Goal: Contribute content: Contribute content

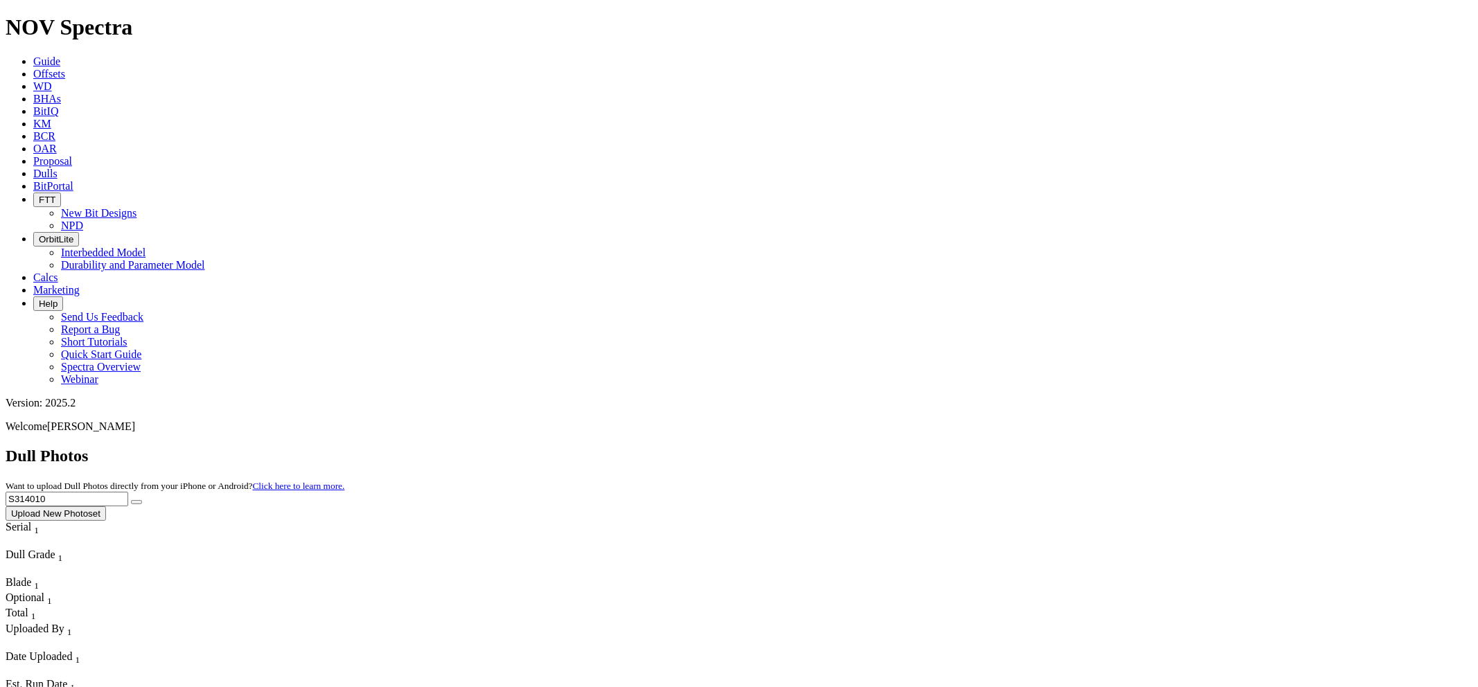
drag, startPoint x: 1194, startPoint y: 58, endPoint x: 1130, endPoint y: 58, distance: 63.8
click at [1130, 447] on div "Dull Photos Want to upload Dull Photos directly from your iPhone or Android? Cl…" at bounding box center [739, 484] width 1467 height 74
paste input "0881"
type input "S310881"
click at [131, 500] on button "submit" at bounding box center [136, 502] width 11 height 4
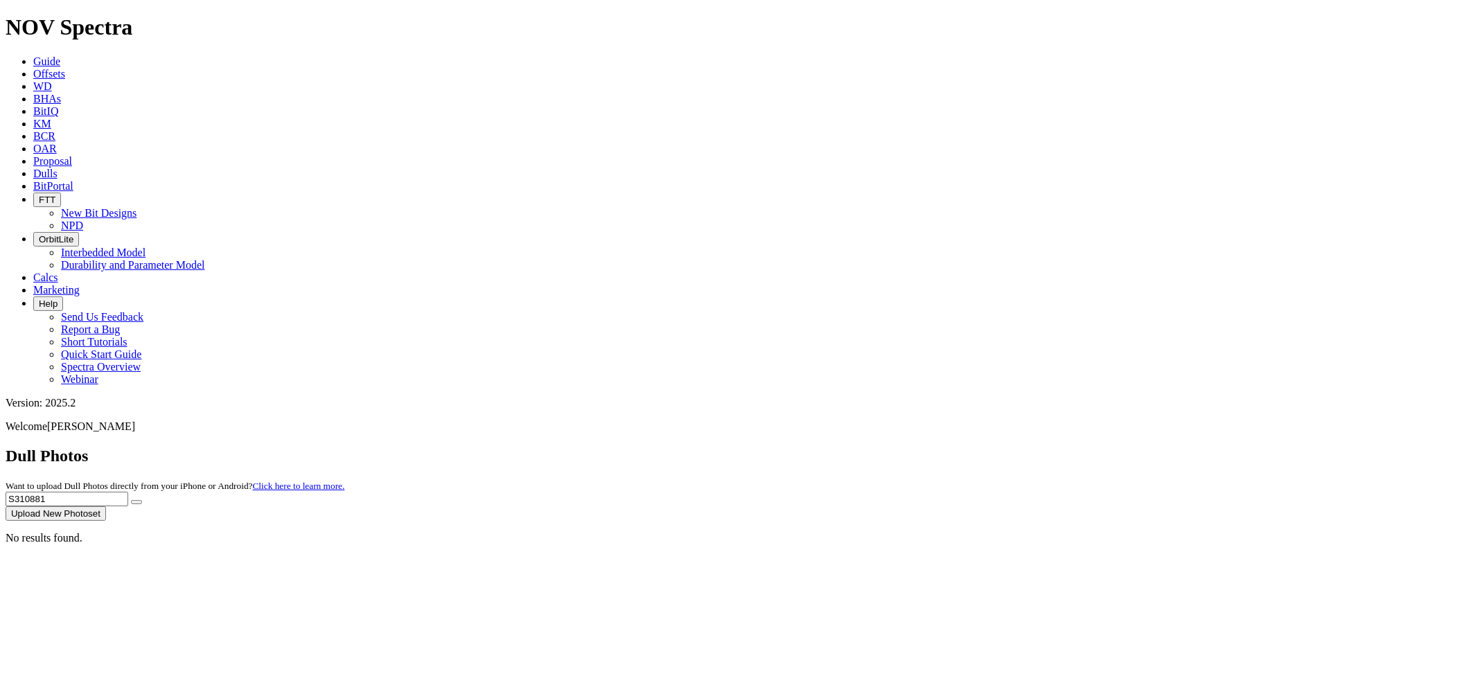
click at [106, 507] on button "Upload New Photoset" at bounding box center [56, 514] width 100 height 15
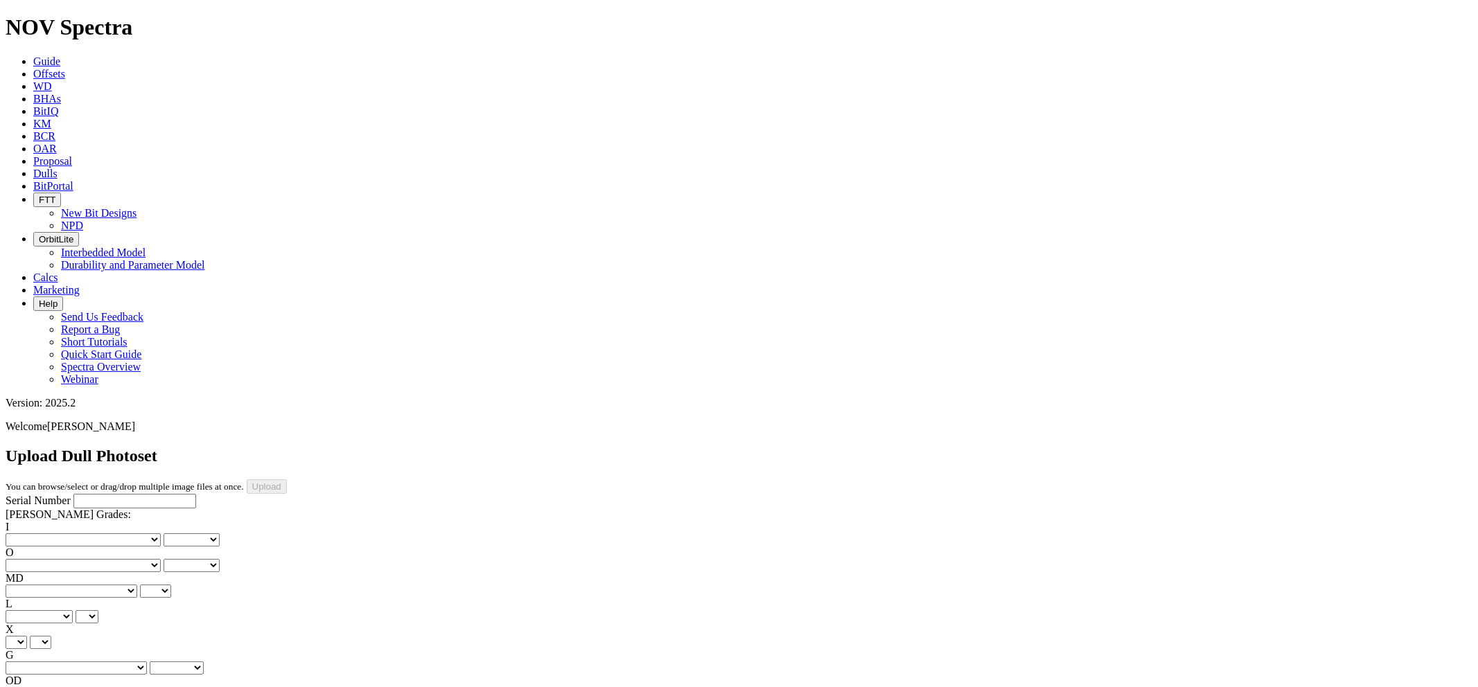
paste input "S310881"
type input "S310881"
click at [79, 534] on select "No lost, worn or damaged cutters 0 1 2 3 4 5 6 7 8 No diamond table left on any…" at bounding box center [83, 540] width 155 height 13
select select "number:1"
click at [28, 534] on select "No lost, worn or damaged cutters 0 1 2 3 4 5 6 7 8 No diamond table left on any…" at bounding box center [83, 540] width 155 height 13
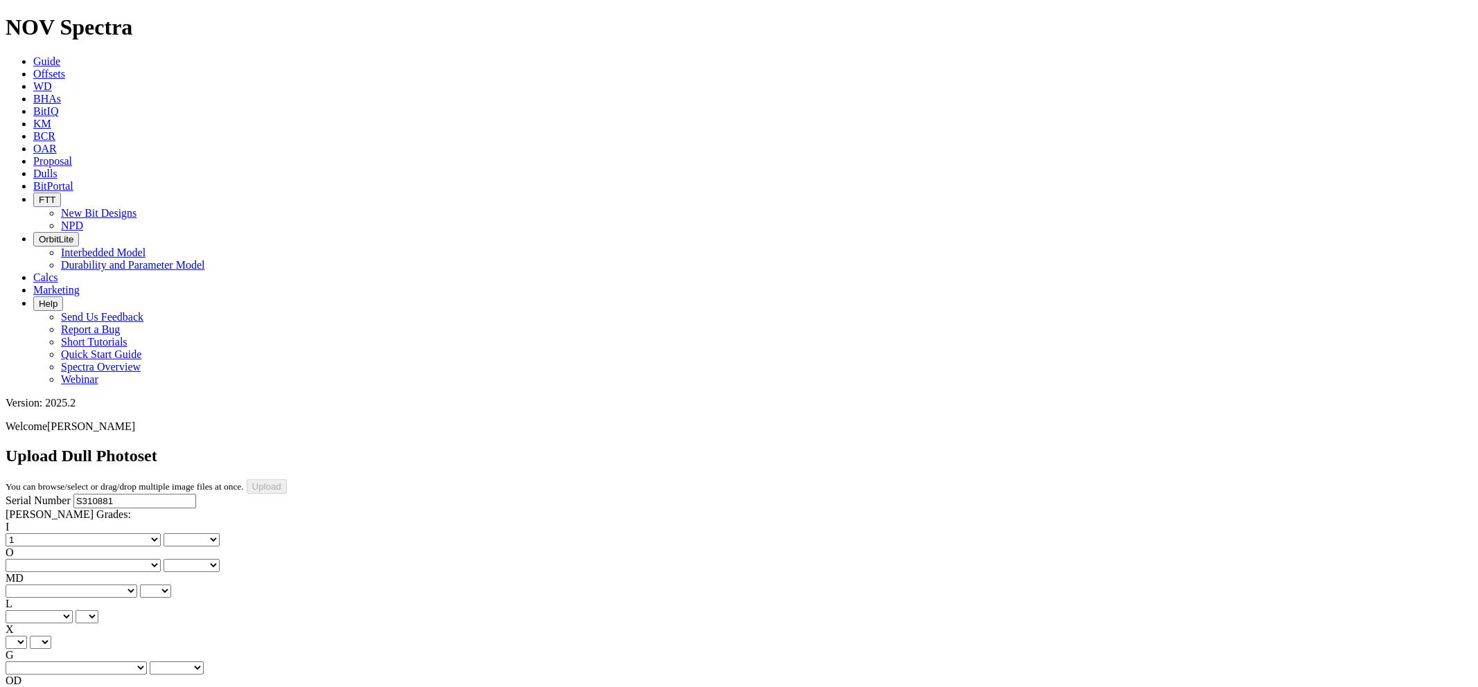
select select "number:1"
click at [151, 559] on select "No lost, worn or damaged cutters 0 1 2 3 4 5 6 7 8 No diamond table left on any…" at bounding box center [83, 565] width 155 height 13
select select "number:1"
click at [98, 559] on select "No lost, worn or damaged cutters 0 1 2 3 4 5 6 7 8 No diamond table left on any…" at bounding box center [83, 565] width 155 height 13
select select "number:1"
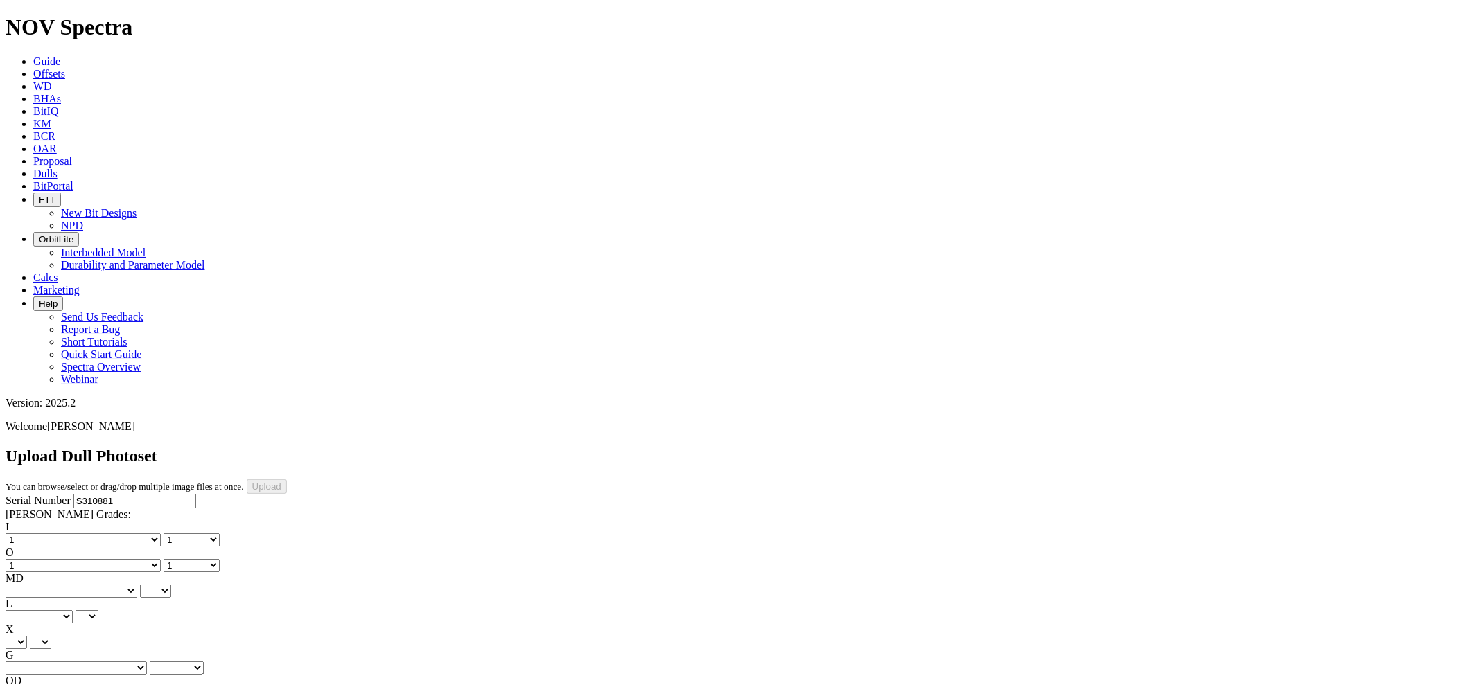
click at [81, 585] on select "BF - Bond Failure BT - Broken Teeth/Cutters BU - Balled Up Bit CR - Cored CT - …" at bounding box center [72, 591] width 132 height 13
select select "string:WT"
click at [28, 585] on select "BF - Bond Failure BT - Broken Teeth/Cutters BU - Balled Up Bit CR - Cored CT - …" at bounding box center [72, 591] width 132 height 13
select select "string:WT"
click at [73, 610] on select "A - All C - Cone G - Gauge N - Nose S - Shoulder T - Taper" at bounding box center [39, 616] width 67 height 13
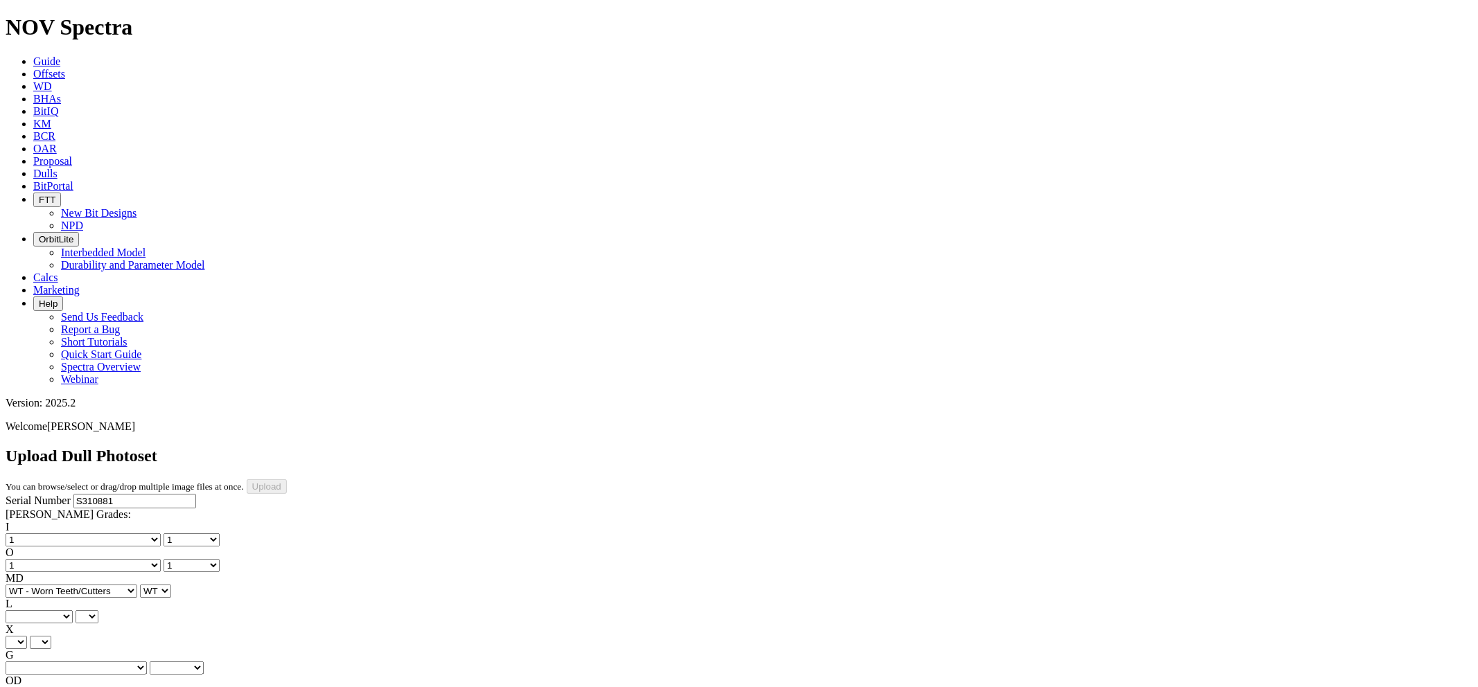
select select "string:A"
click at [73, 610] on select "A - All C - Cone G - Gauge N - Nose S - Shoulder T - Taper" at bounding box center [39, 616] width 67 height 13
select select "string:A"
click at [27, 636] on select "X" at bounding box center [16, 642] width 21 height 13
select select "string:X"
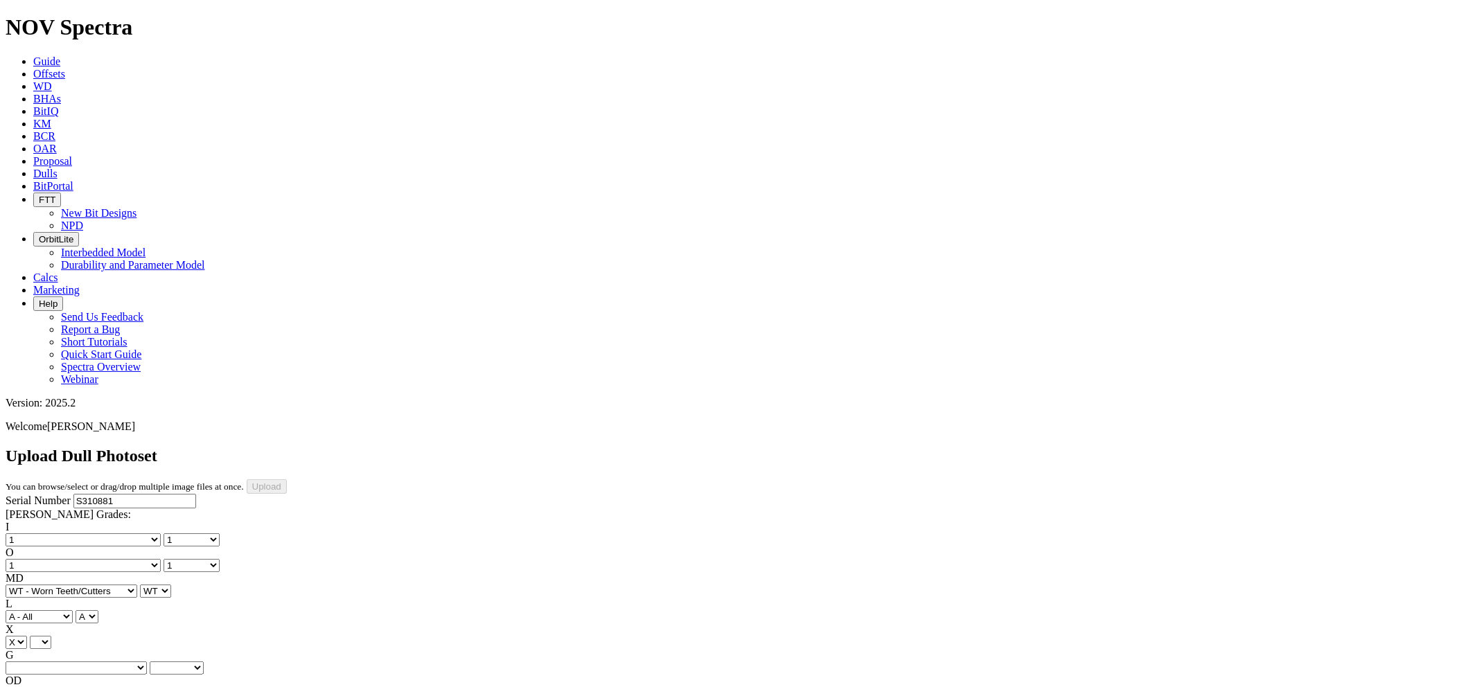
click at [27, 636] on select "X" at bounding box center [16, 642] width 21 height 13
select select "string:X"
click at [147, 662] on select "Unknown I - In Gauge 1 - 1/16 in Undergauge" 2 - 2/16 in Undergauge = ⅛ in" 8 -…" at bounding box center [76, 668] width 141 height 13
select select "string:I"
click at [98, 662] on select "Unknown I - In Gauge 1 - 1/16 in Undergauge" 2 - 2/16 in Undergauge = ⅛ in" 8 -…" at bounding box center [76, 668] width 141 height 13
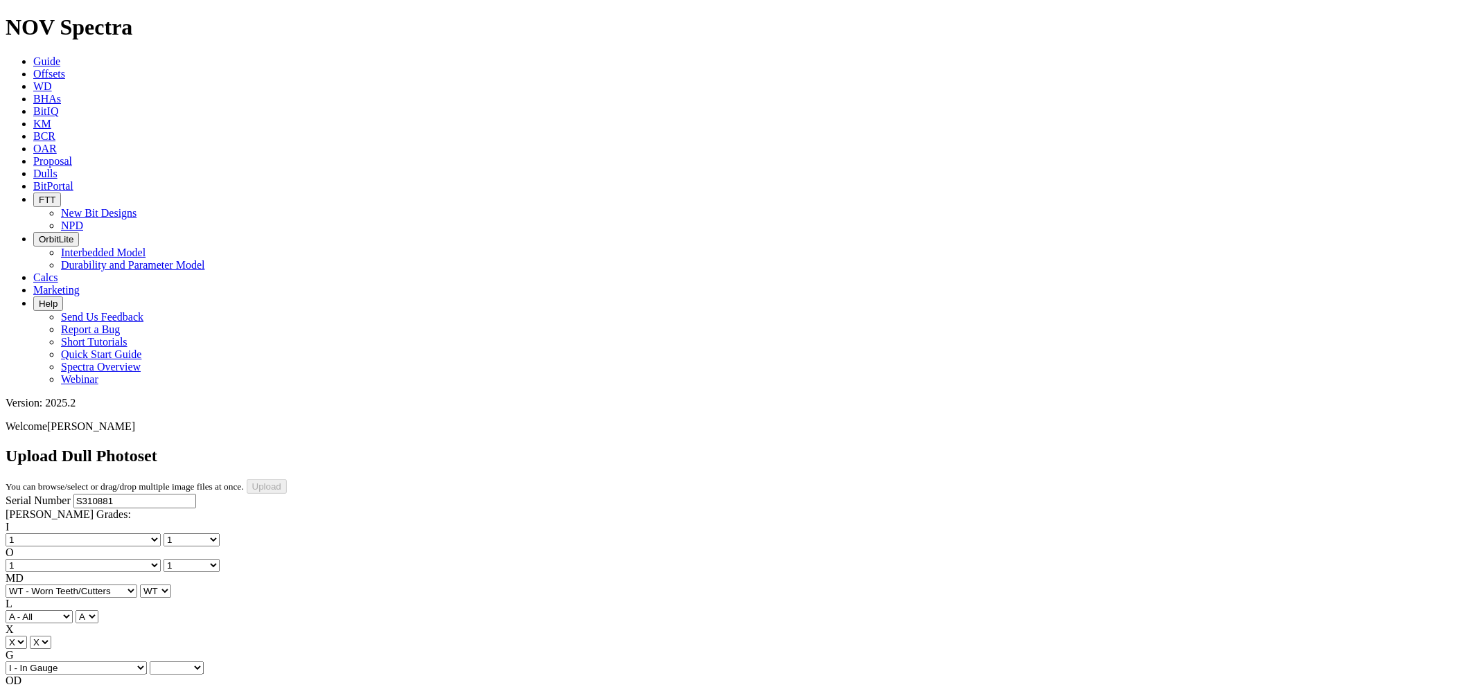
select select "string:I"
click at [71, 687] on select "BF - Bond Failure BT - Broken Teeth/Cutters BU - Balled Up Bit CR - Cored CT - …" at bounding box center [72, 693] width 132 height 13
select select "string:NO"
click at [28, 687] on select "BF - Bond Failure BT - Broken Teeth/Cutters BU - Balled Up Bit CR - Cored CT - …" at bounding box center [72, 693] width 132 height 13
select select "string:NO"
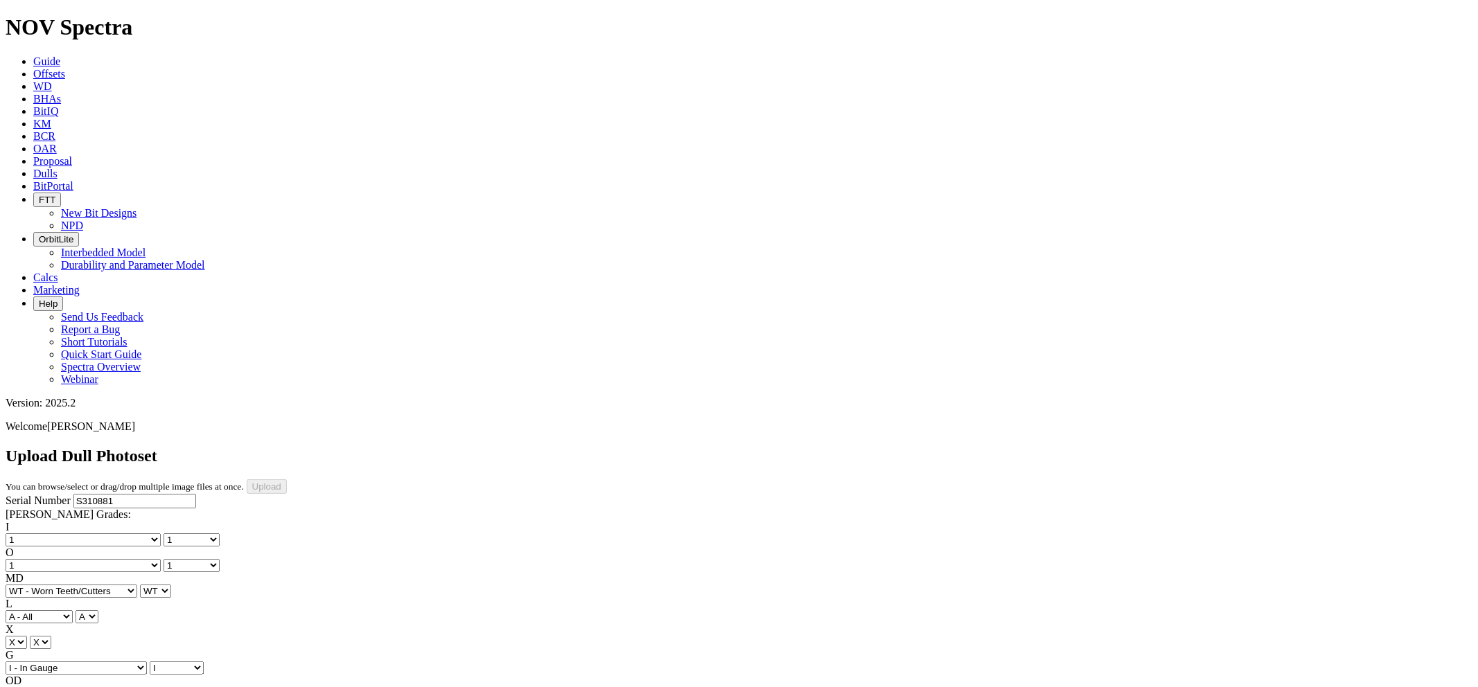
select select "string:TD"
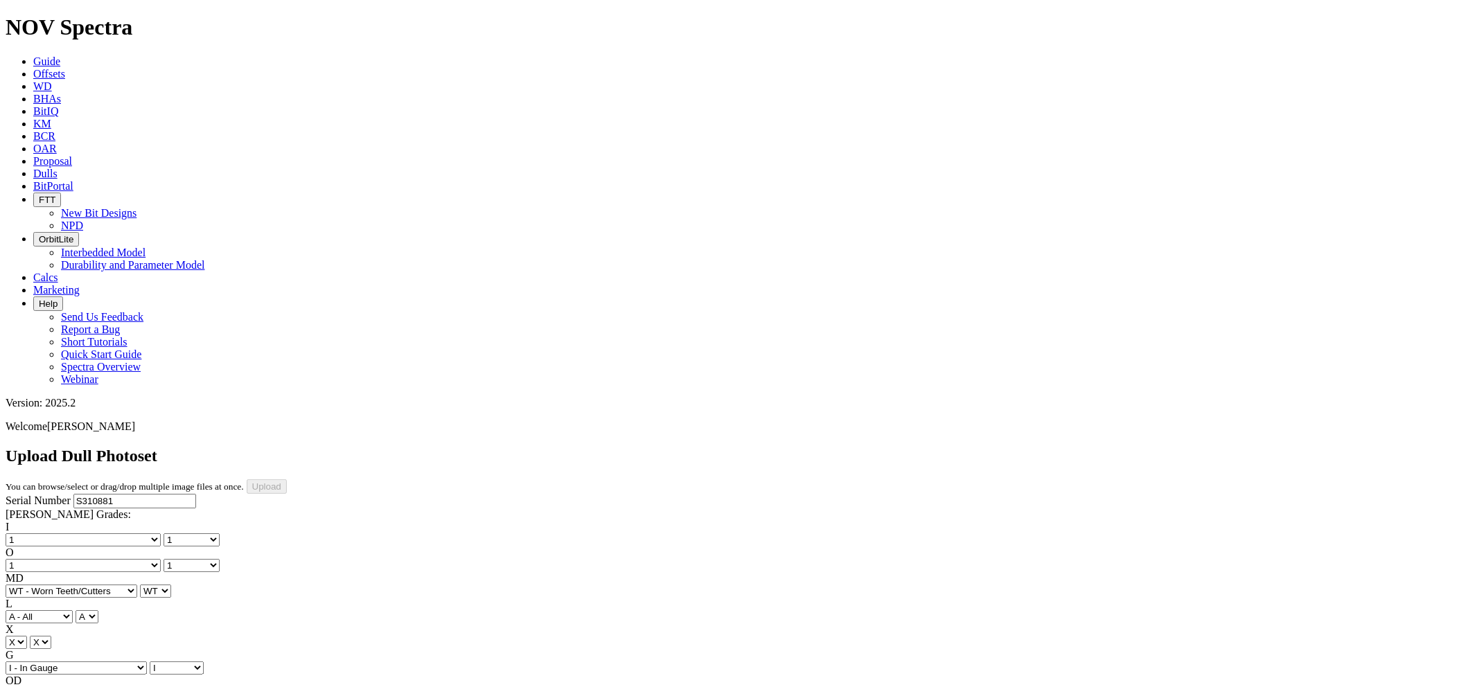
type input "6/7/25"
select select "number:1"
select select "string:WT"
select select "string:I"
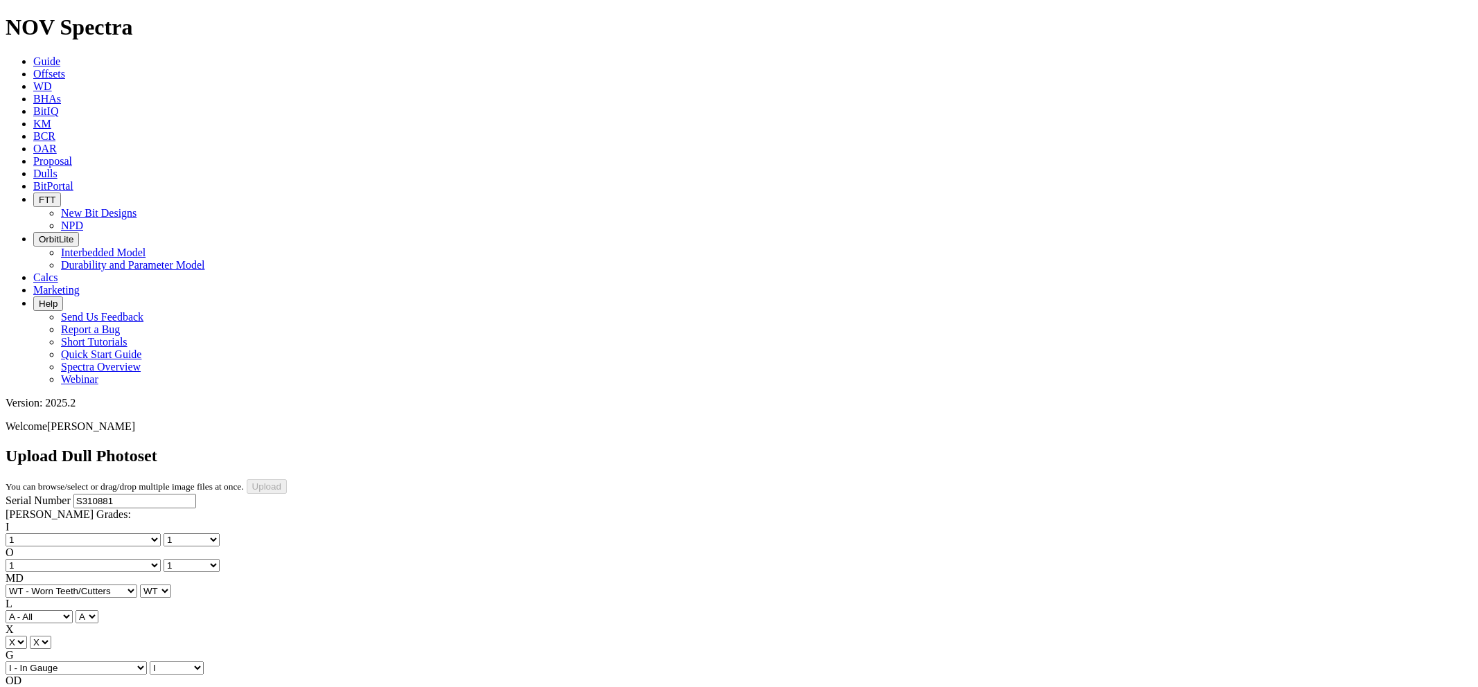
select select "string:NO"
select select "string:TD"
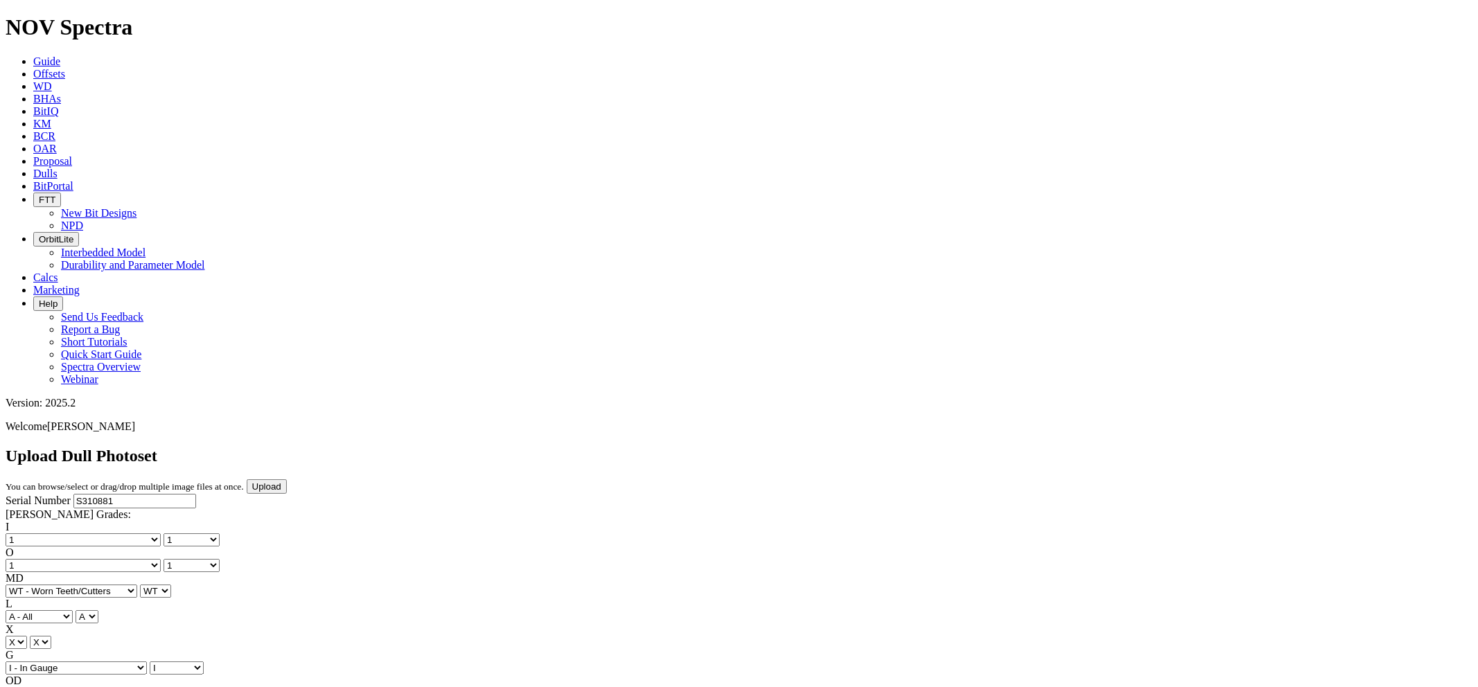
type input "6/7/25"
click at [287, 480] on input "Upload" at bounding box center [267, 487] width 40 height 15
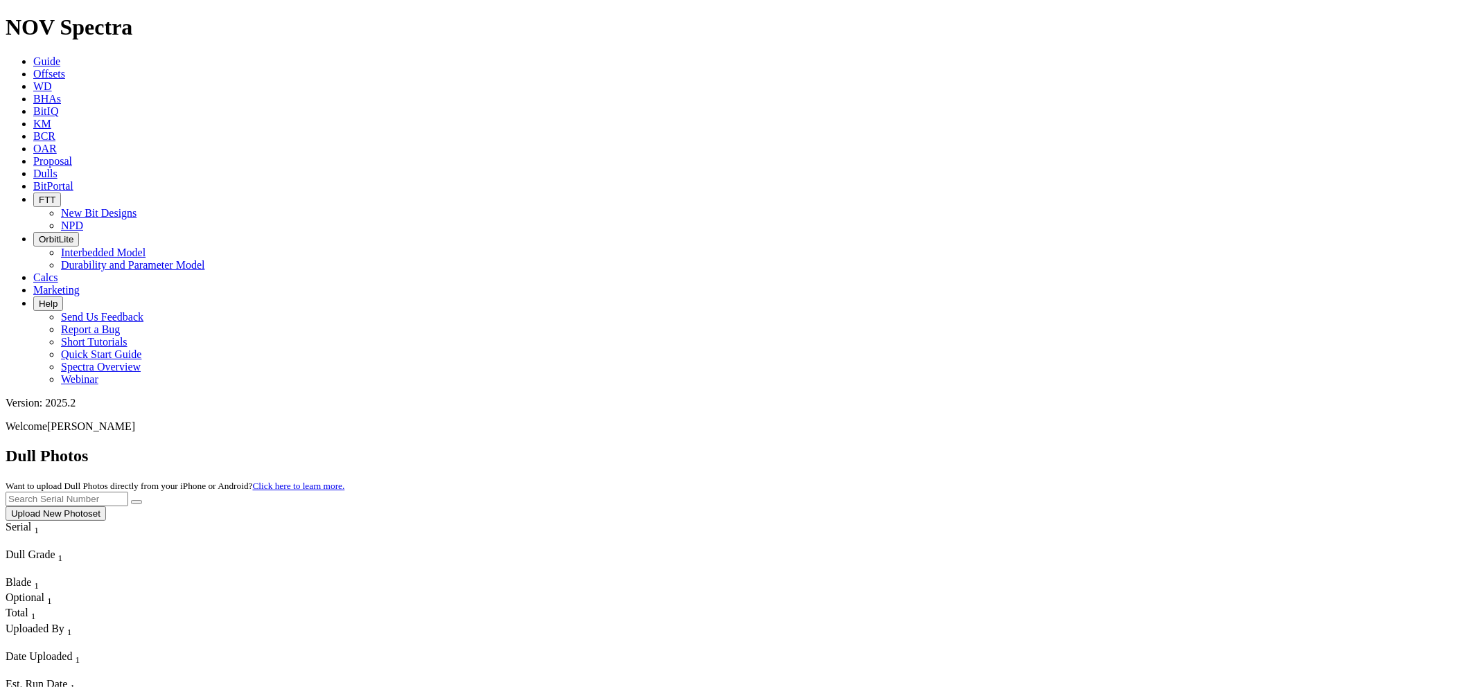
paste input "S310881"
click at [131, 500] on button "submit" at bounding box center [136, 502] width 11 height 4
drag, startPoint x: 1195, startPoint y: 66, endPoint x: 1126, endPoint y: 62, distance: 69.4
click at [1043, 447] on div "Dull Photos Want to upload Dull Photos directly from your iPhone or Android? Cl…" at bounding box center [739, 484] width 1467 height 74
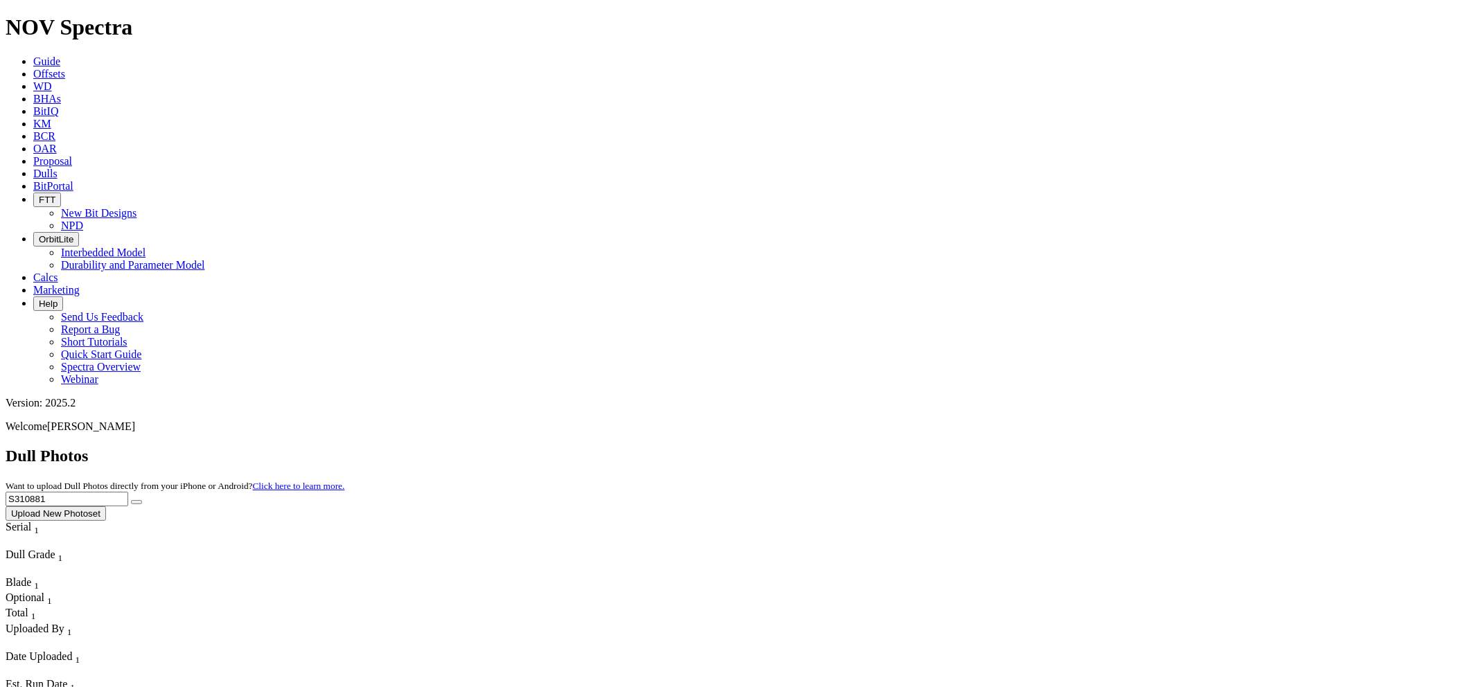
paste input "4385"
type input "S314385"
click at [131, 500] on button "submit" at bounding box center [136, 502] width 11 height 4
click at [106, 507] on button "Upload New Photoset" at bounding box center [56, 514] width 100 height 15
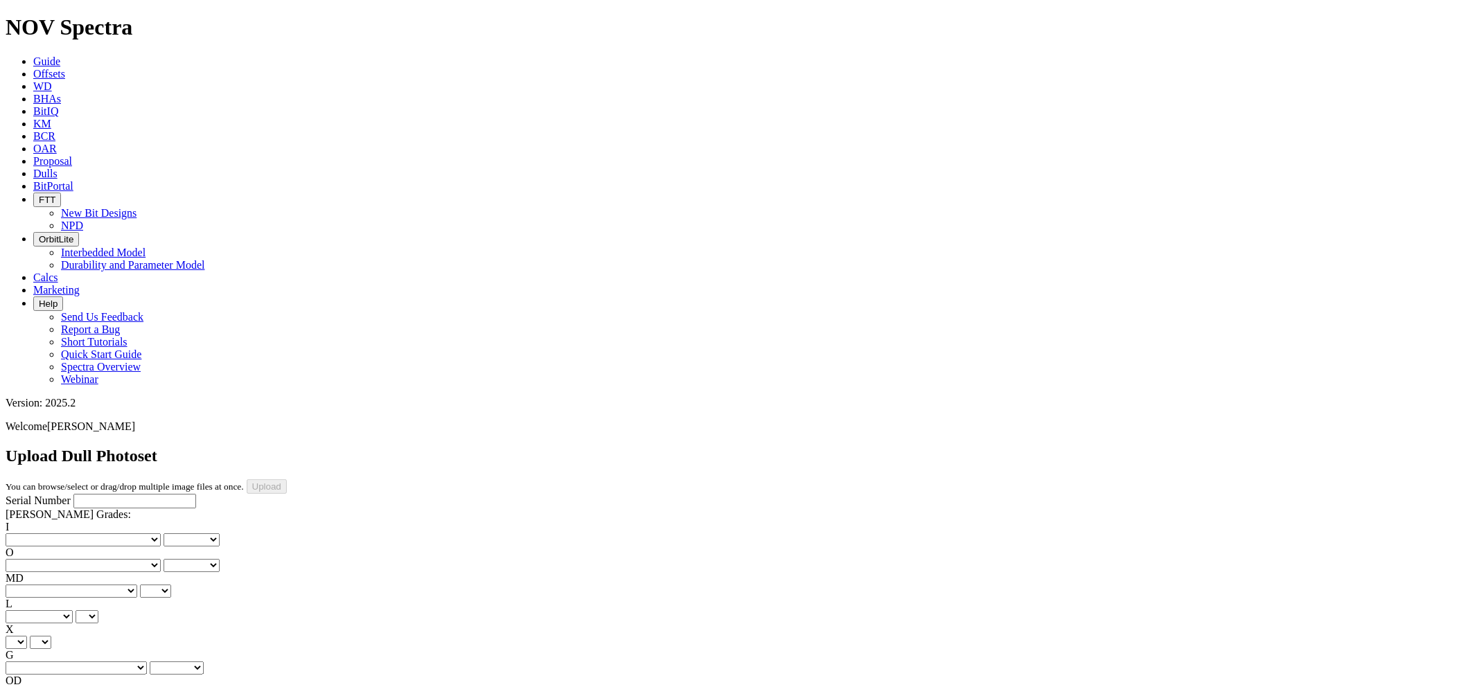
click at [78, 494] on input "Serial Number" at bounding box center [134, 501] width 123 height 15
paste input "S314385"
type input "S314385"
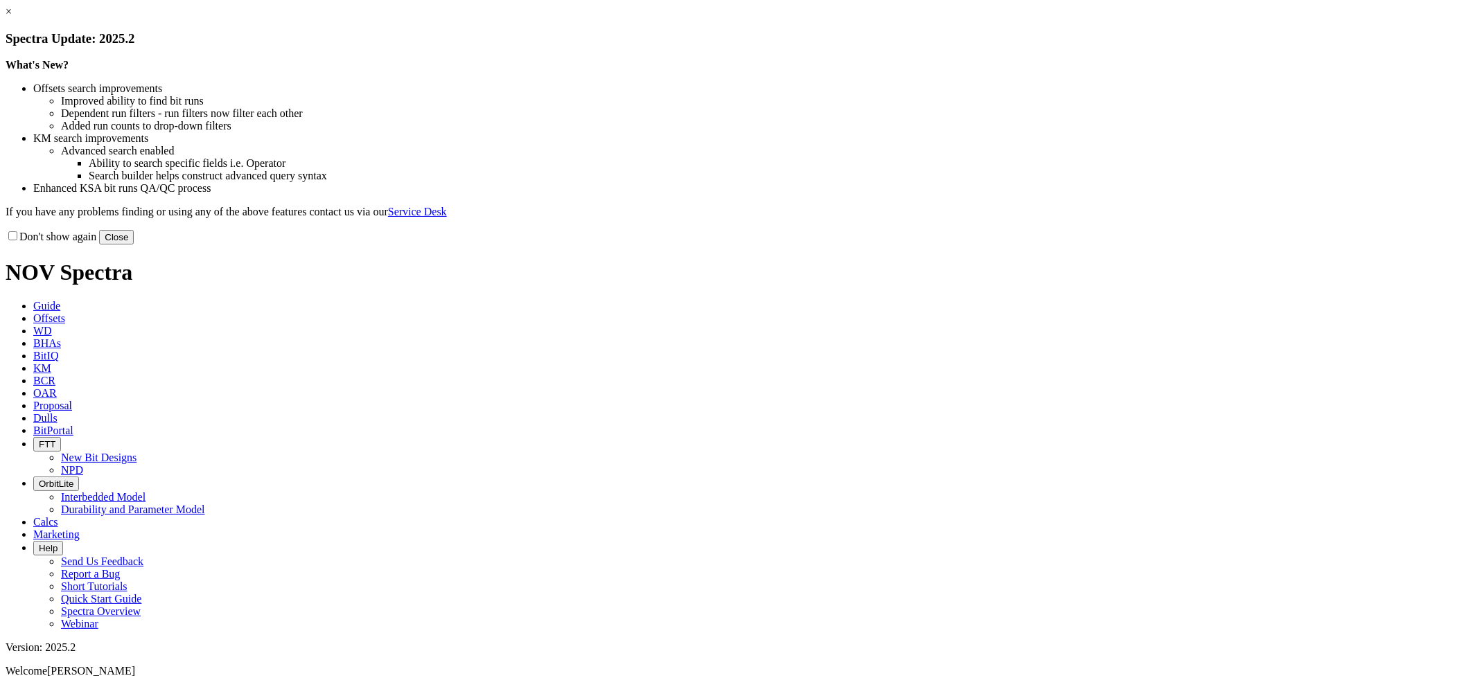
click at [134, 245] on button "Close" at bounding box center [116, 237] width 35 height 15
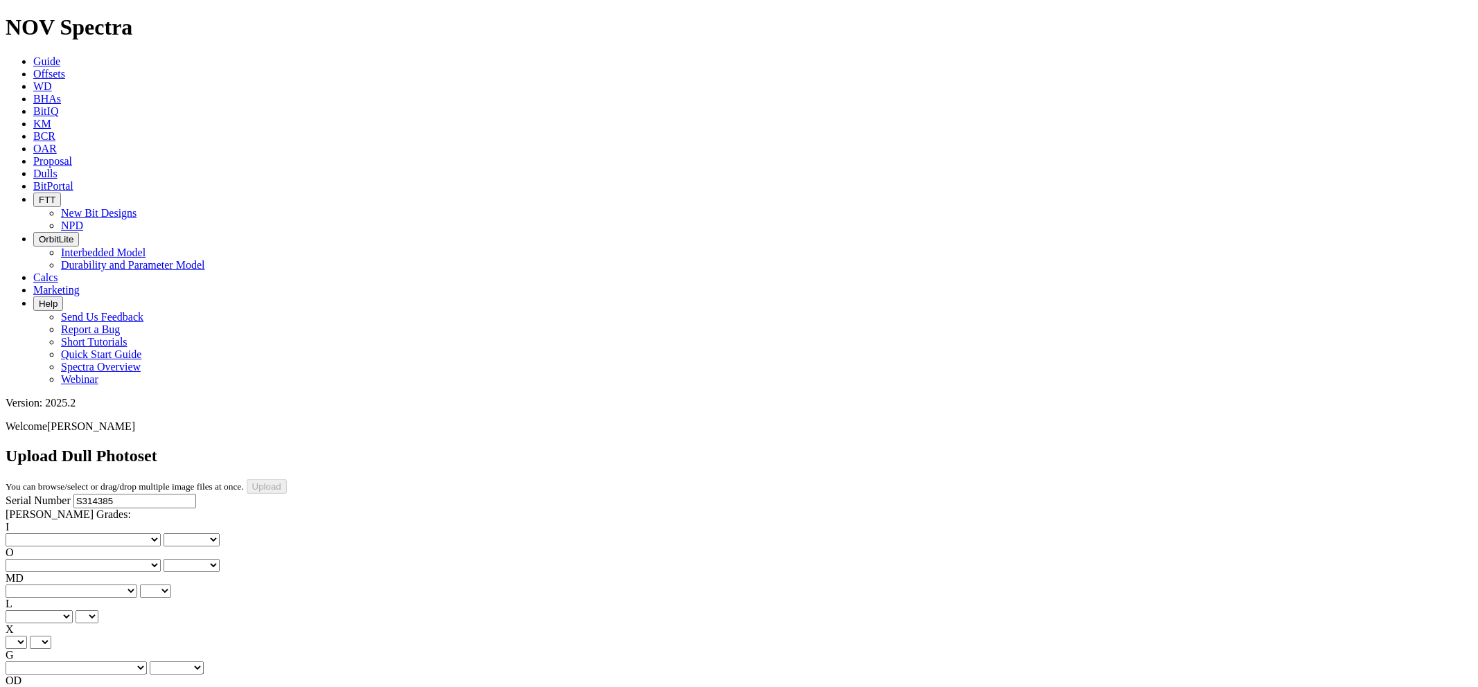
drag, startPoint x: 331, startPoint y: 454, endPoint x: 310, endPoint y: 437, distance: 26.5
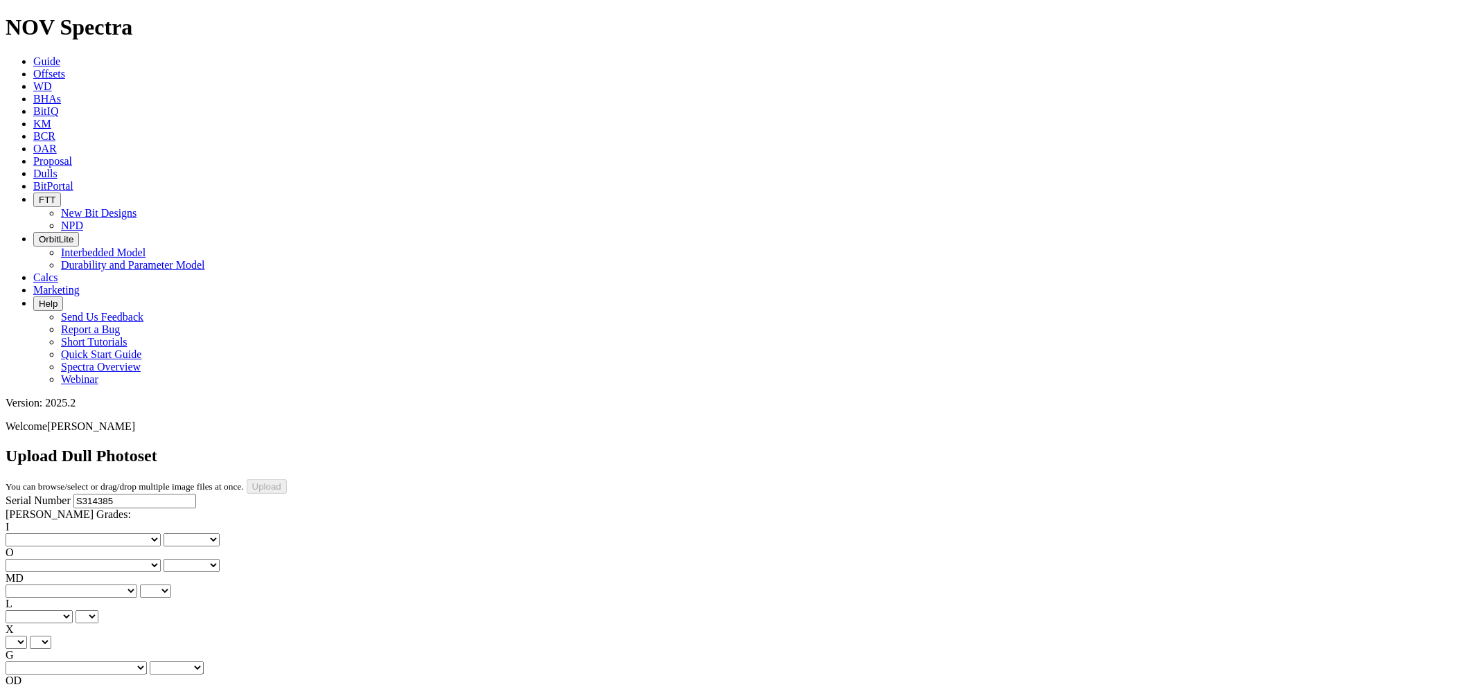
drag, startPoint x: 323, startPoint y: 462, endPoint x: 315, endPoint y: 456, distance: 9.8
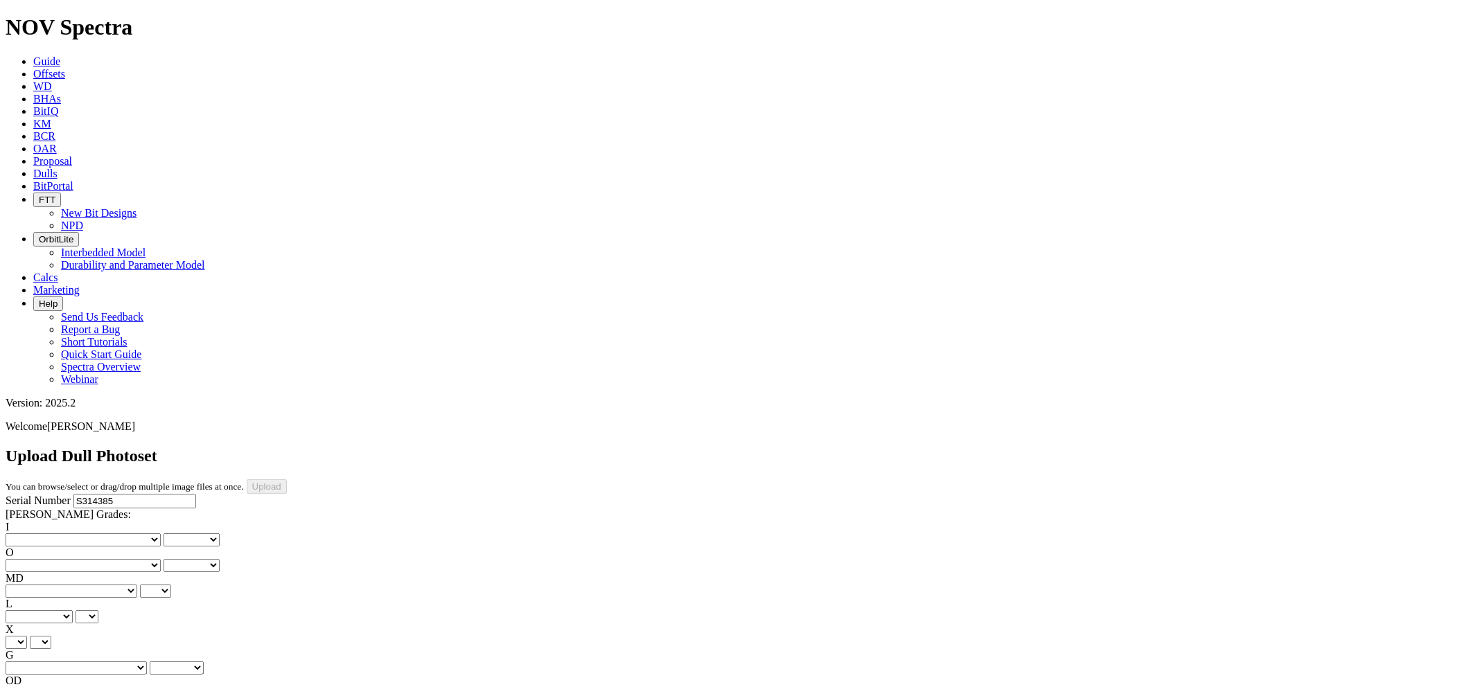
click at [73, 534] on select "No lost, worn or damaged cutters 0 1 2 3 4 5 6 7 8 No diamond table left on any…" at bounding box center [83, 540] width 155 height 13
select select "number:3"
click at [28, 534] on select "No lost, worn or damaged cutters 0 1 2 3 4 5 6 7 8 No diamond table left on any…" at bounding box center [83, 540] width 155 height 13
select select "number:3"
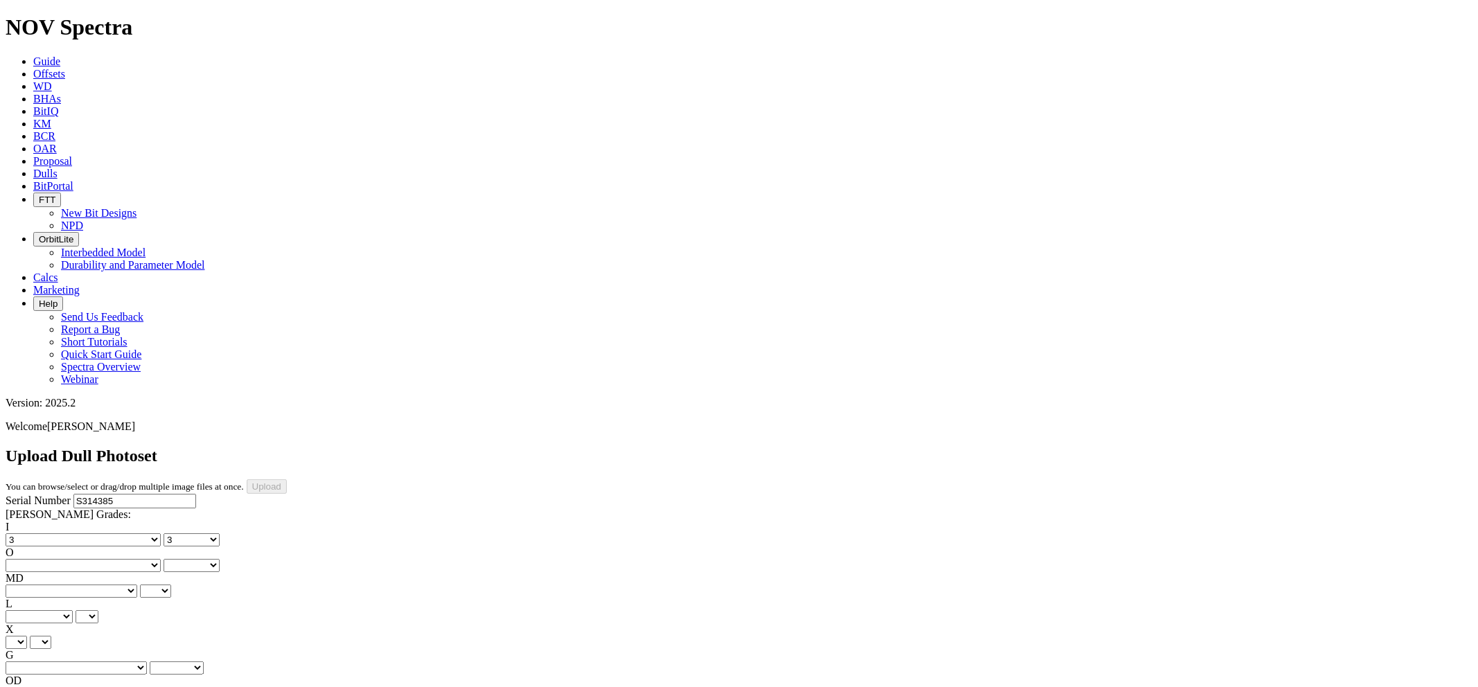
click at [146, 559] on select "No lost, worn or damaged cutters 0 1 2 3 4 5 6 7 8 No diamond table left on any…" at bounding box center [83, 565] width 155 height 13
select select "number:5"
click at [98, 559] on select "No lost, worn or damaged cutters 0 1 2 3 4 5 6 7 8 No diamond table left on any…" at bounding box center [83, 565] width 155 height 13
select select "number:5"
click at [72, 585] on select "BF - Bond Failure BT - Broken Teeth/Cutters BU - Balled Up Bit CR - Cored CT - …" at bounding box center [72, 591] width 132 height 13
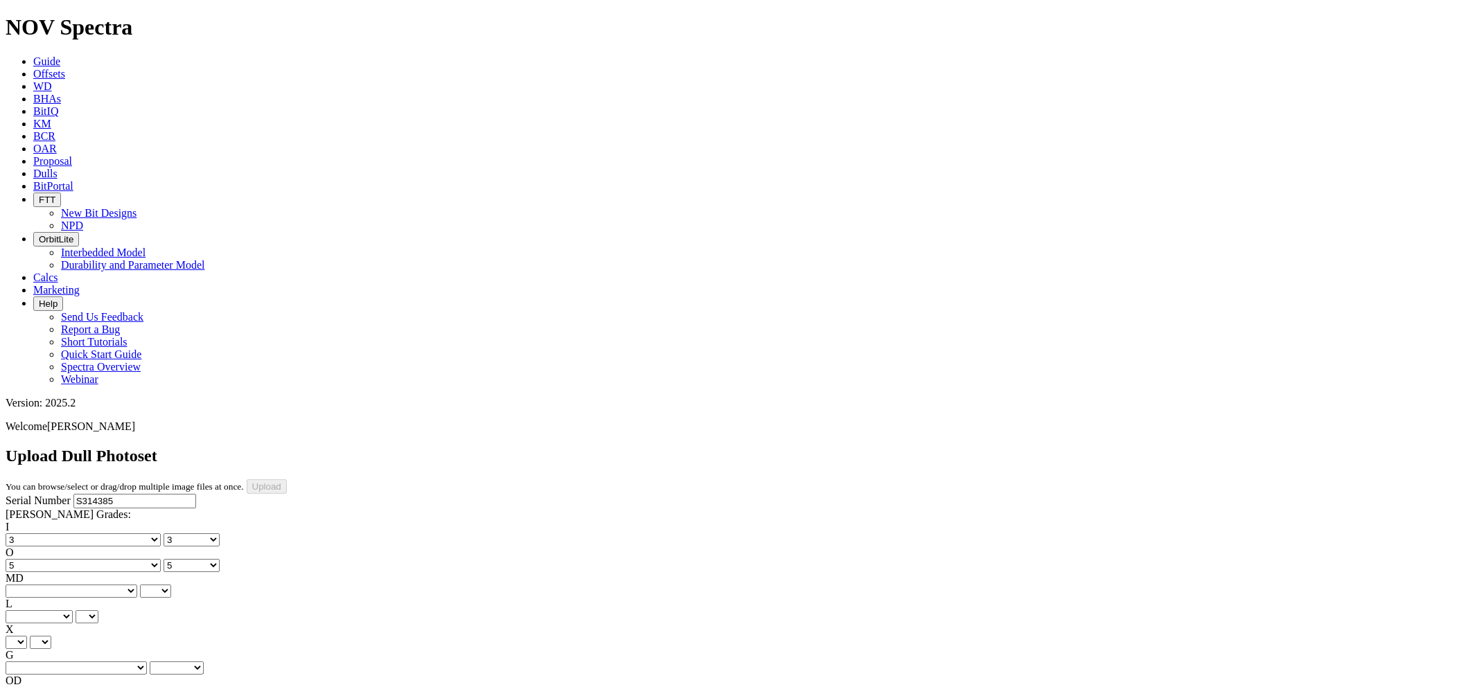
select select "string:BT"
click at [28, 585] on select "BF - Bond Failure BT - Broken Teeth/Cutters BU - Balled Up Bit CR - Cored CT - …" at bounding box center [72, 591] width 132 height 13
select select "string:BT"
click at [73, 610] on select "A - All C - Cone G - Gauge N - Nose S - Shoulder T - Taper" at bounding box center [39, 616] width 67 height 13
select select "string:A"
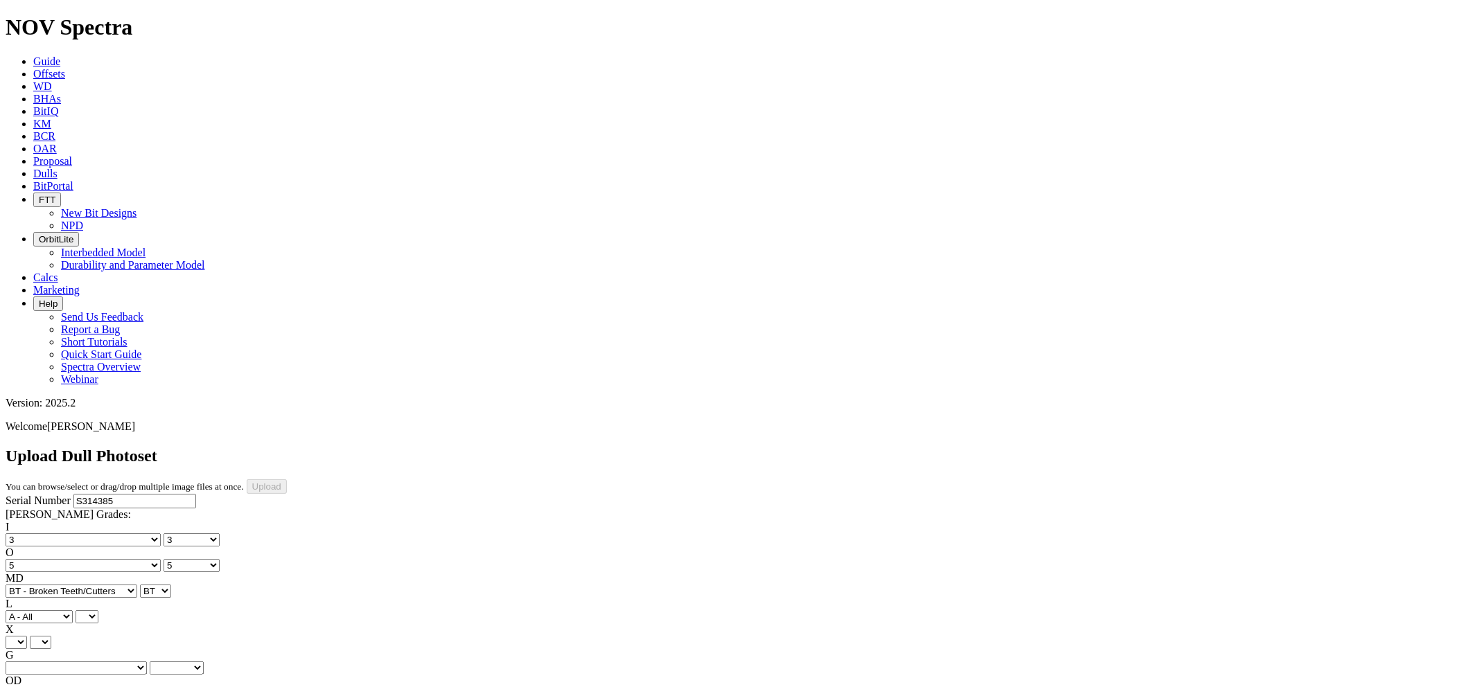
click at [73, 610] on select "A - All C - Cone G - Gauge N - Nose S - Shoulder T - Taper" at bounding box center [39, 616] width 67 height 13
select select "string:A"
click at [27, 636] on select "X" at bounding box center [16, 642] width 21 height 13
select select "string:X"
click at [27, 636] on select "X" at bounding box center [16, 642] width 21 height 13
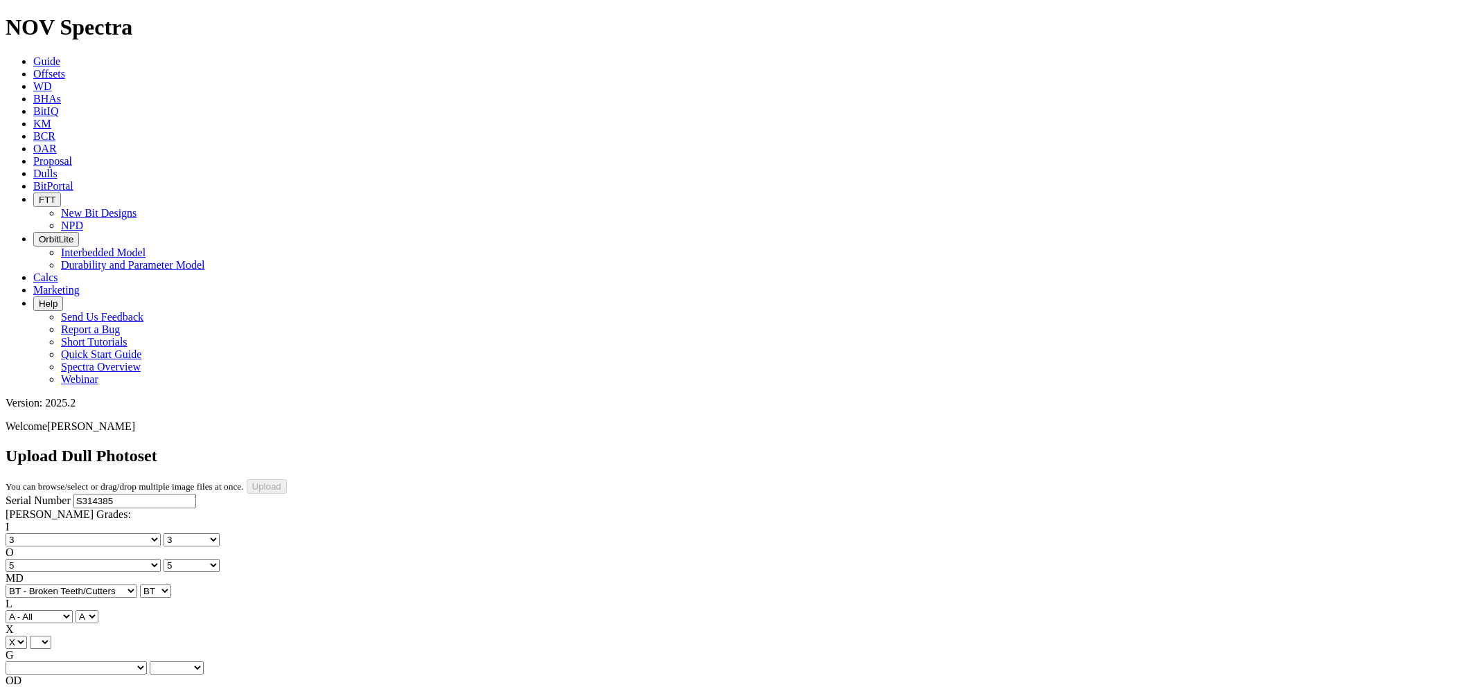
select select "string:X"
click at [139, 662] on select "Unknown I - In Gauge 1 - 1/16 in Undergauge" 2 - 2/16 in Undergauge = ⅛ in" 8 -…" at bounding box center [76, 668] width 141 height 13
select select "string:2"
click at [98, 662] on select "Unknown I - In Gauge 1 - 1/16 in Undergauge" 2 - 2/16 in Undergauge = ⅛ in" 8 -…" at bounding box center [76, 668] width 141 height 13
select select "string:2"
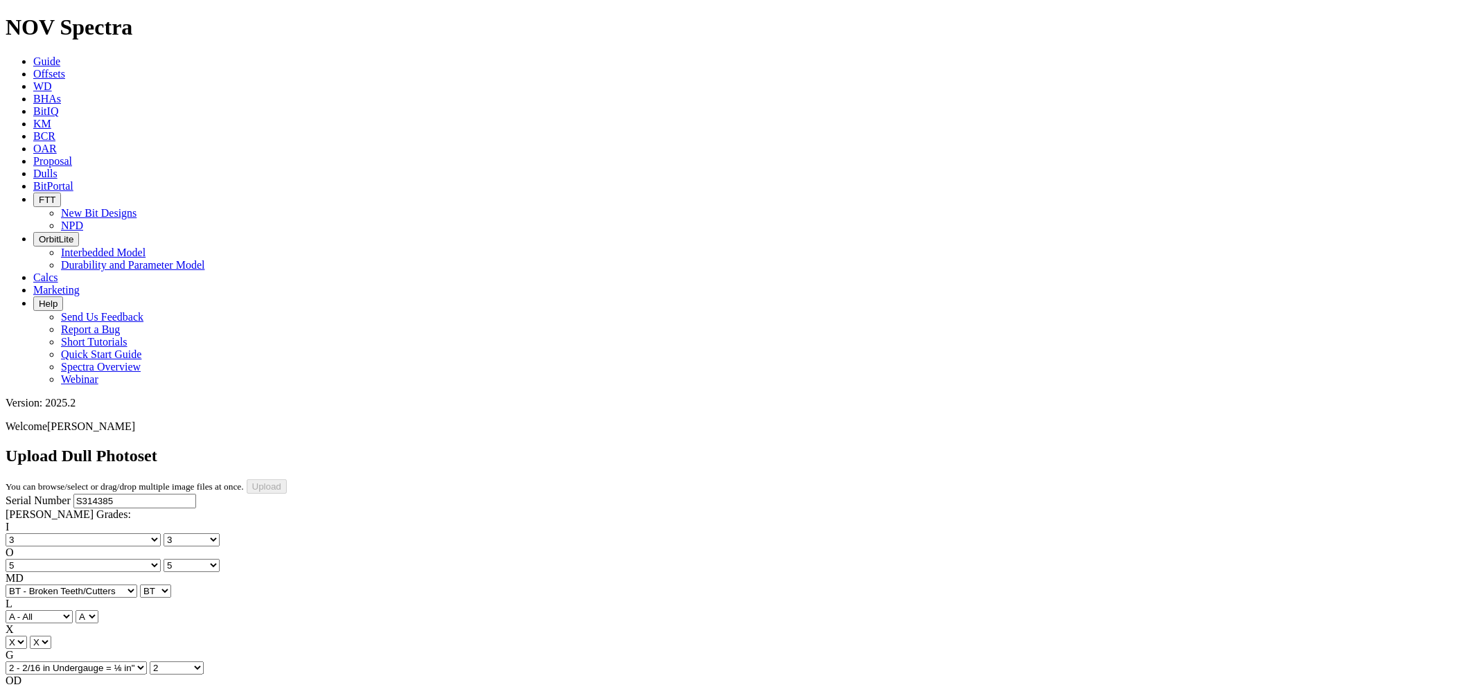
click at [80, 687] on select "BF - Bond Failure BT - Broken Teeth/Cutters BU - Balled Up Bit CR - Cored CT - …" at bounding box center [72, 693] width 132 height 13
select select "string:WT"
click at [28, 687] on select "BF - Bond Failure BT - Broken Teeth/Cutters BU - Balled Up Bit CR - Cored CT - …" at bounding box center [72, 693] width 132 height 13
select select "string:WT"
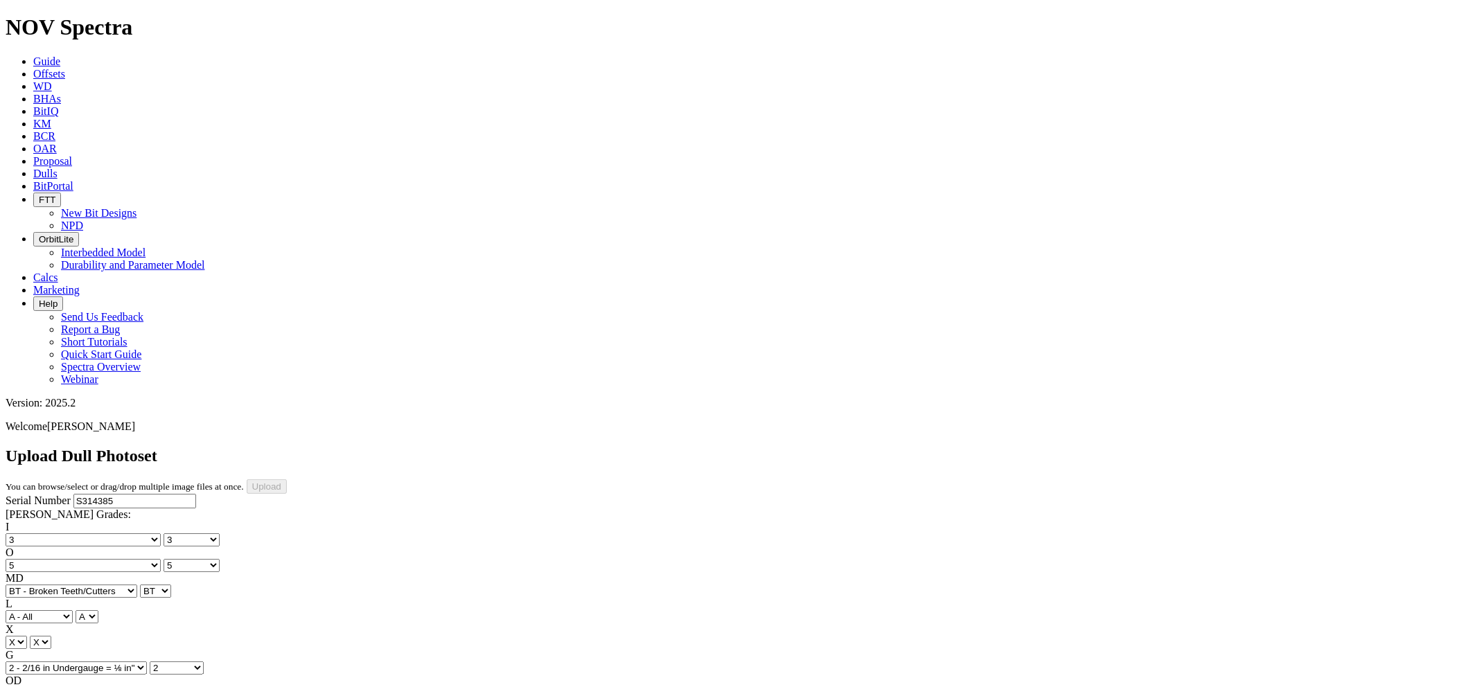
select select "string:BHA"
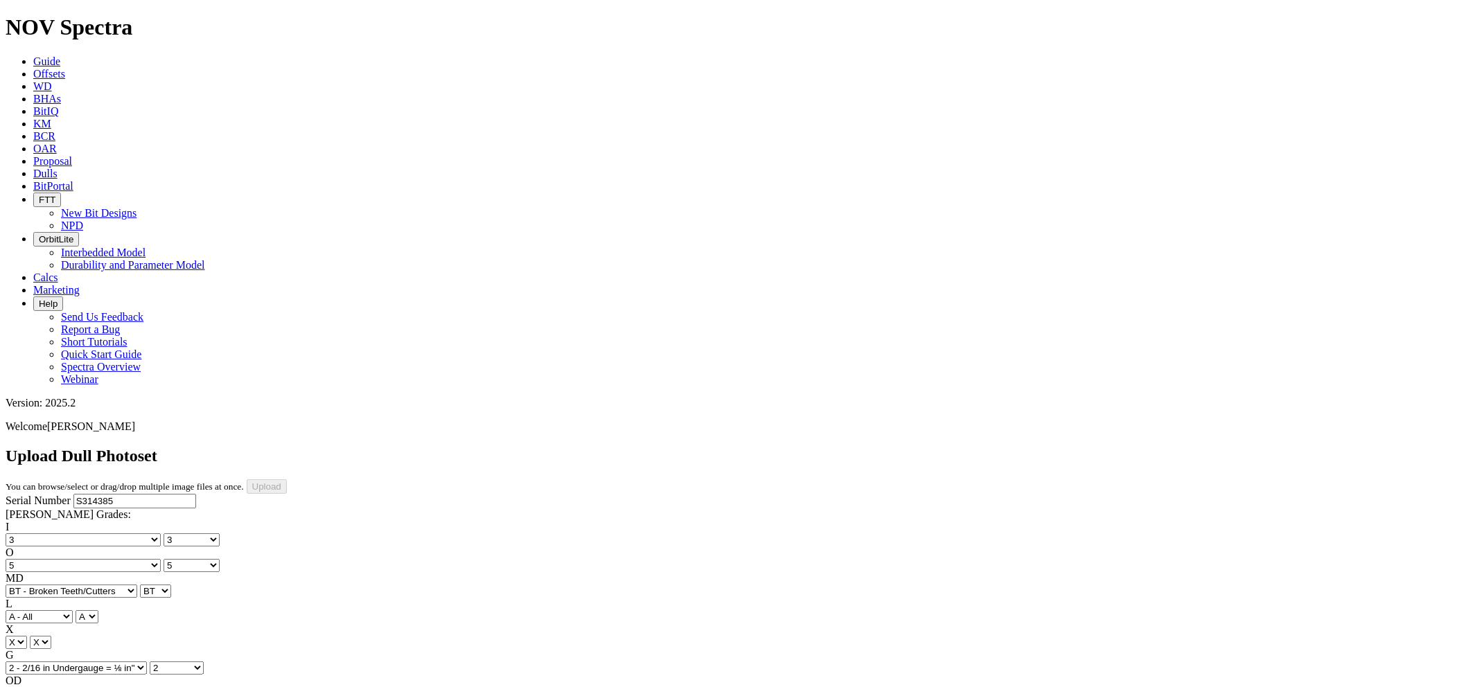
type input "6/11/25"
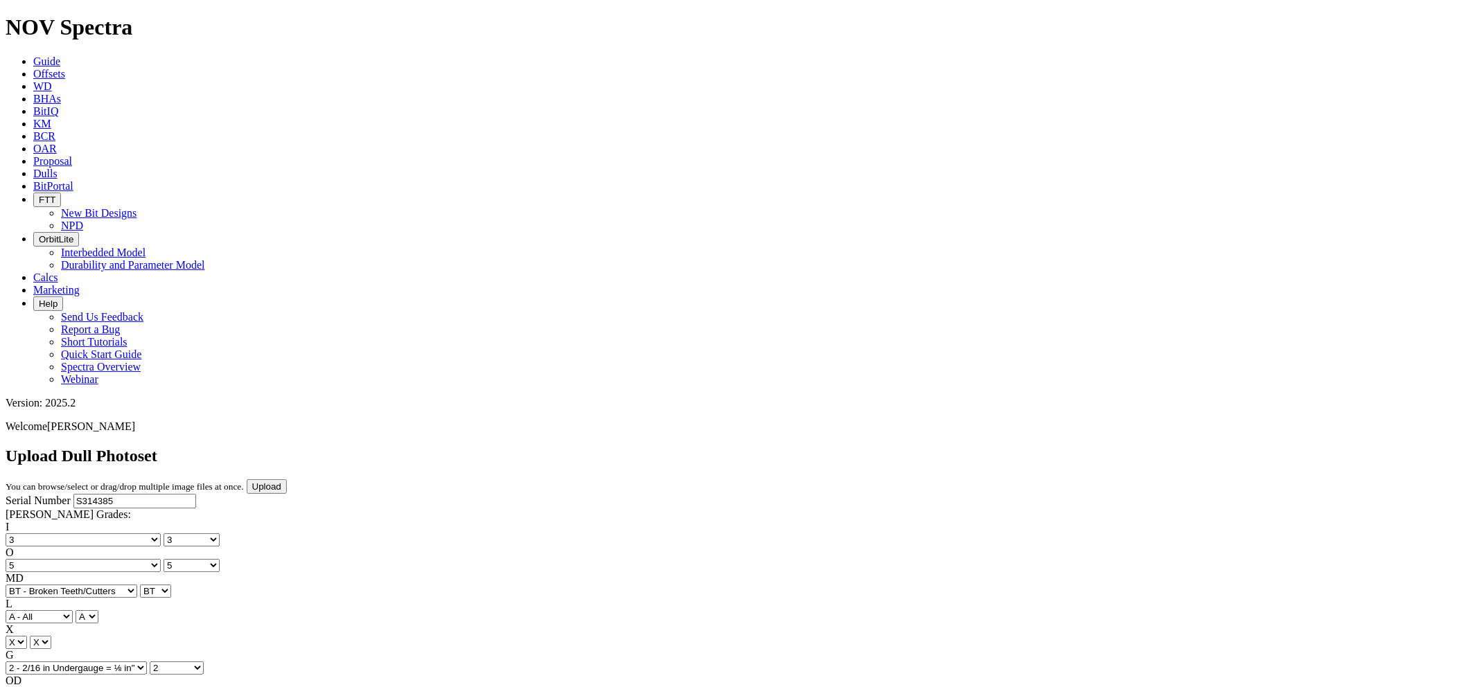
click at [287, 480] on input "Upload" at bounding box center [267, 487] width 40 height 15
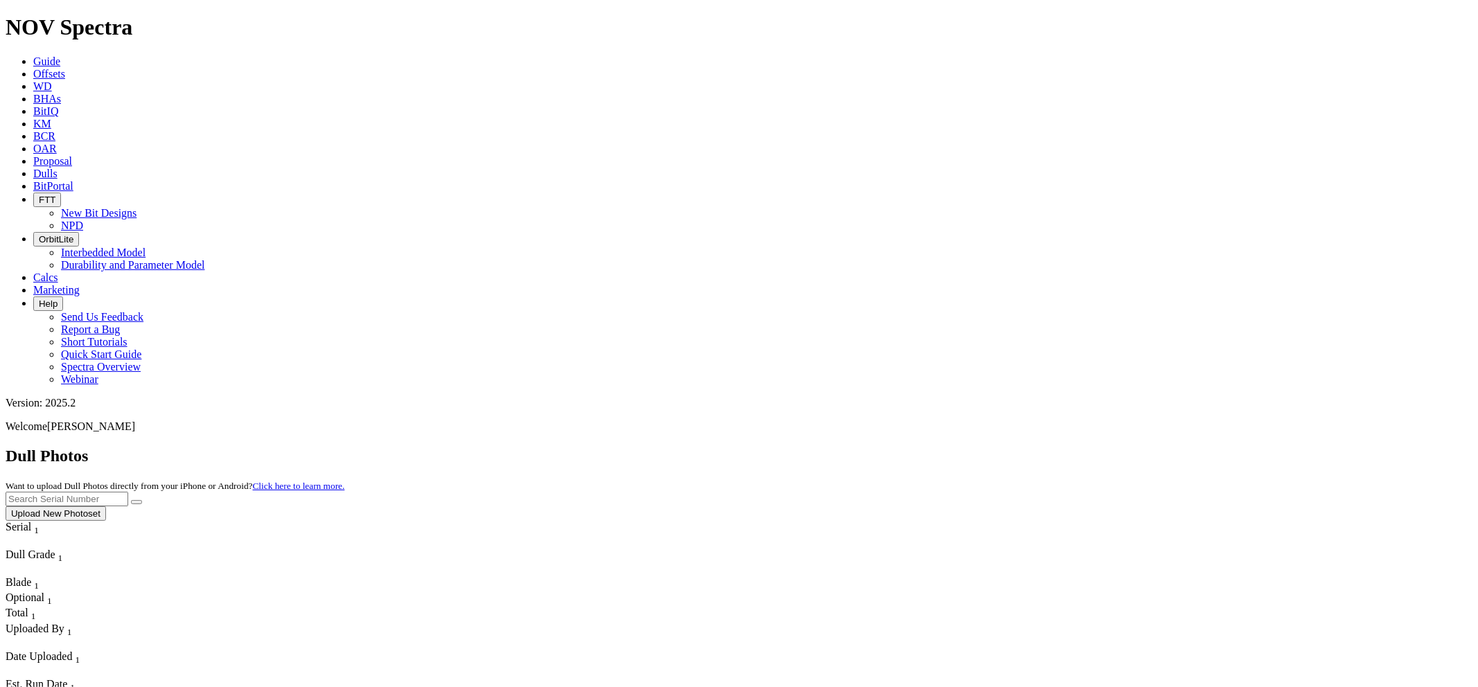
paste input "S314385"
click at [131, 500] on button "submit" at bounding box center [136, 502] width 11 height 4
drag, startPoint x: 1209, startPoint y: 57, endPoint x: 1067, endPoint y: 52, distance: 141.4
click at [1067, 447] on div "Dull Photos Want to upload Dull Photos directly from your iPhone or Android? Cl…" at bounding box center [739, 484] width 1467 height 74
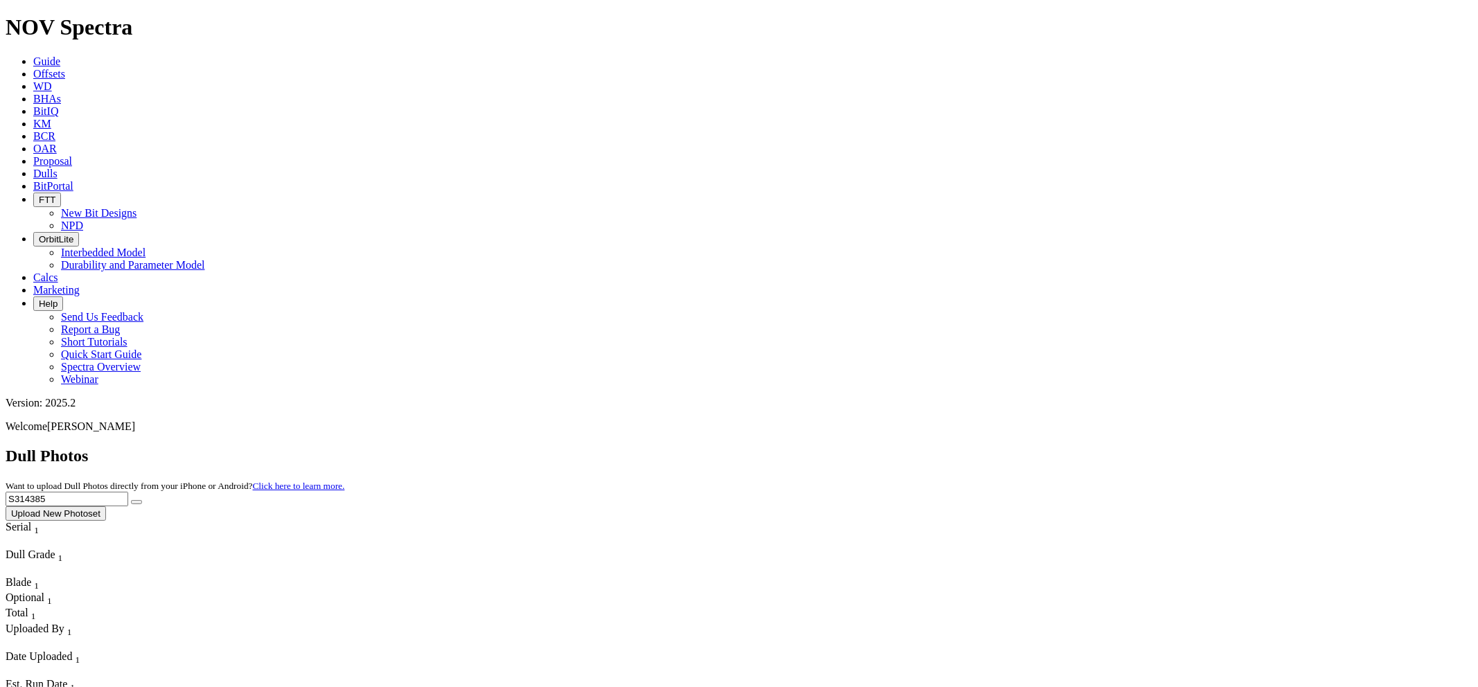
paste input "9984"
type input "S319984"
click at [131, 500] on button "submit" at bounding box center [136, 502] width 11 height 4
click at [106, 507] on button "Upload New Photoset" at bounding box center [56, 514] width 100 height 15
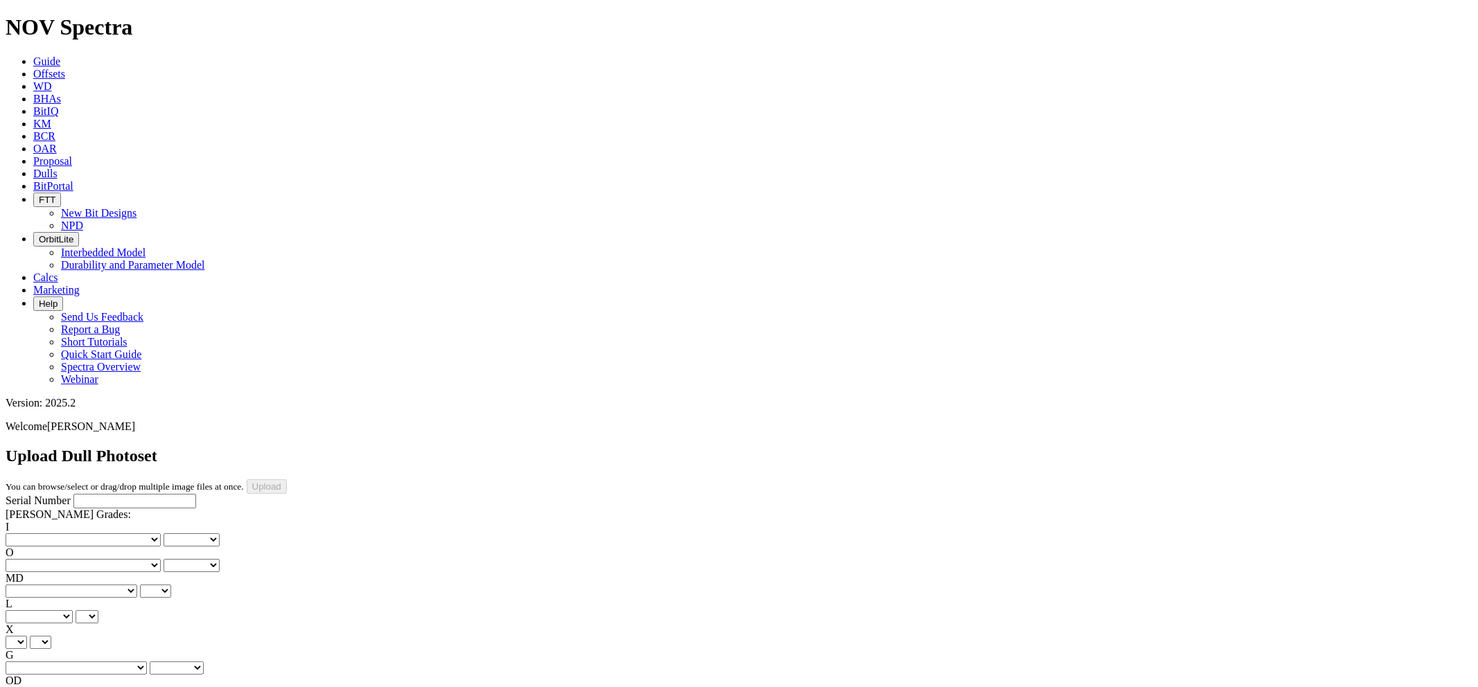
click at [73, 494] on input "Serial Number" at bounding box center [134, 501] width 123 height 15
paste input "S319984"
type input "S319984"
click at [71, 534] on select "No lost, worn or damaged cutters 0 1 2 3 4 5 6 7 8 No diamond table left on any…" at bounding box center [83, 540] width 155 height 13
select select "number:1"
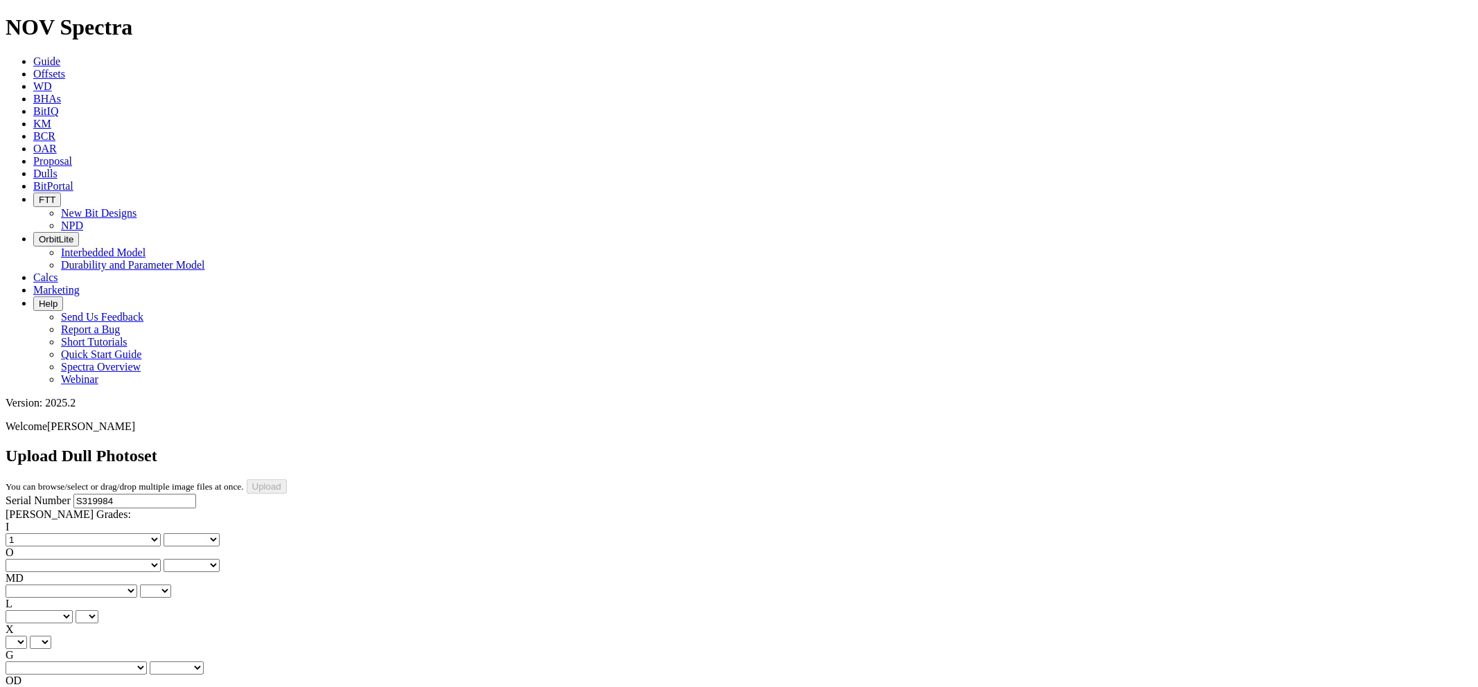
click at [28, 534] on select "No lost, worn or damaged cutters 0 1 2 3 4 5 6 7 8 No diamond table left on any…" at bounding box center [83, 540] width 155 height 13
select select "number:1"
click at [139, 559] on select "No lost, worn or damaged cutters 0 1 2 3 4 5 6 7 8 No diamond table left on any…" at bounding box center [83, 565] width 155 height 13
select select "number:1"
click at [98, 559] on select "No lost, worn or damaged cutters 0 1 2 3 4 5 6 7 8 No diamond table left on any…" at bounding box center [83, 565] width 155 height 13
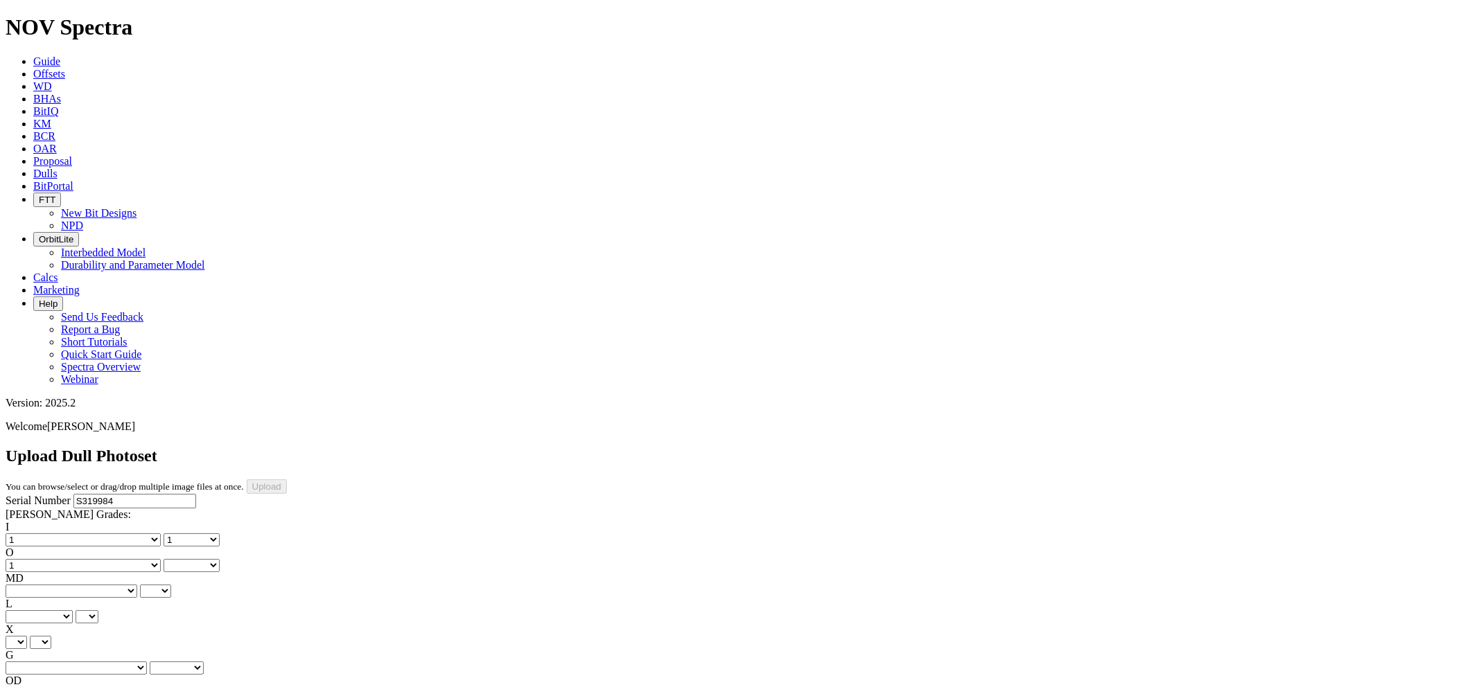
select select "number:1"
click at [79, 585] on select "BF - Bond Failure BT - Broken Teeth/Cutters BU - Balled Up Bit CR - Cored CT - …" at bounding box center [72, 591] width 132 height 13
select select "string:OC"
click at [28, 585] on select "BF - Bond Failure BT - Broken Teeth/Cutters BU - Balled Up Bit CR - Cored CT - …" at bounding box center [72, 591] width 132 height 13
select select "string:OC"
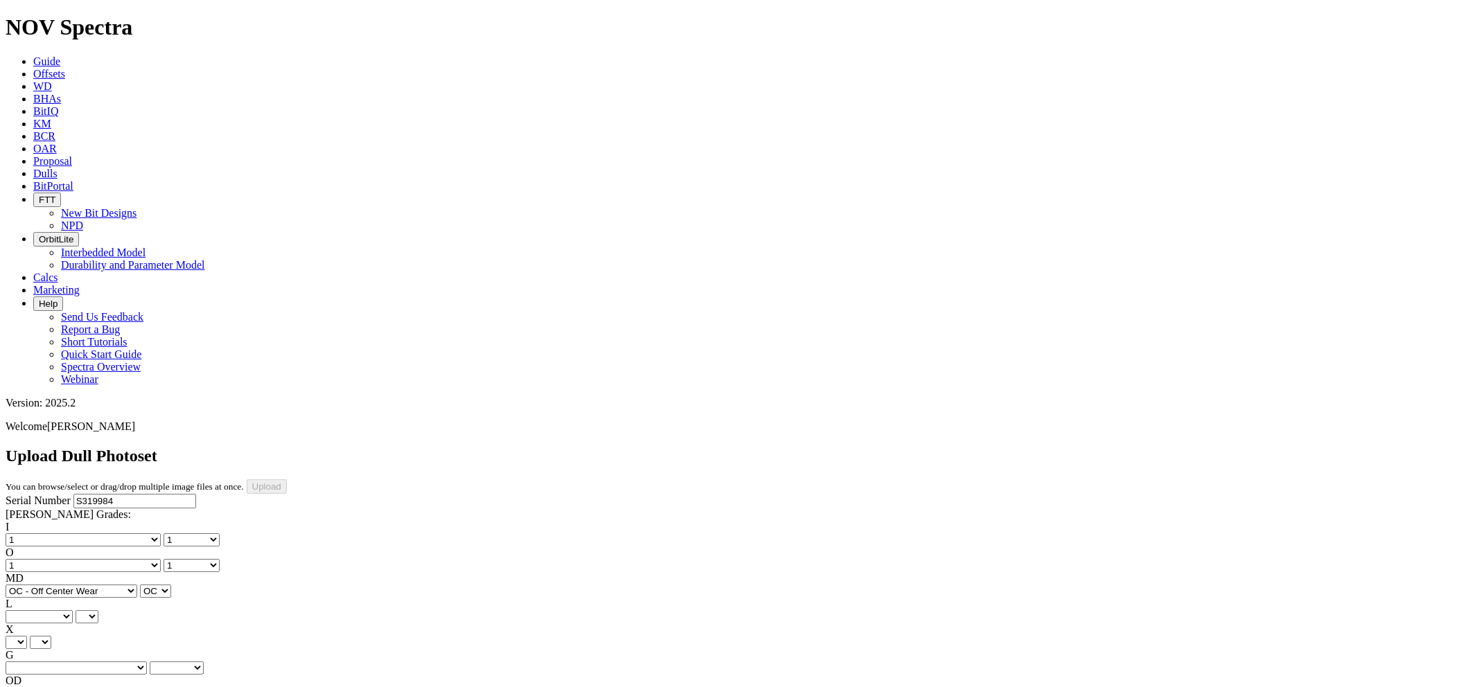
click at [76, 585] on select "BF - Bond Failure BT - Broken Teeth/Cutters BU - Balled Up Bit CR - Cored CT - …" at bounding box center [72, 591] width 132 height 13
select select "string:WT"
click at [28, 585] on select "BF - Bond Failure BT - Broken Teeth/Cutters BU - Balled Up Bit CR - Cored CT - …" at bounding box center [72, 591] width 132 height 13
select select "string:WT"
click at [73, 610] on select "A - All C - Cone G - Gauge N - Nose S - Shoulder T - Taper" at bounding box center [39, 616] width 67 height 13
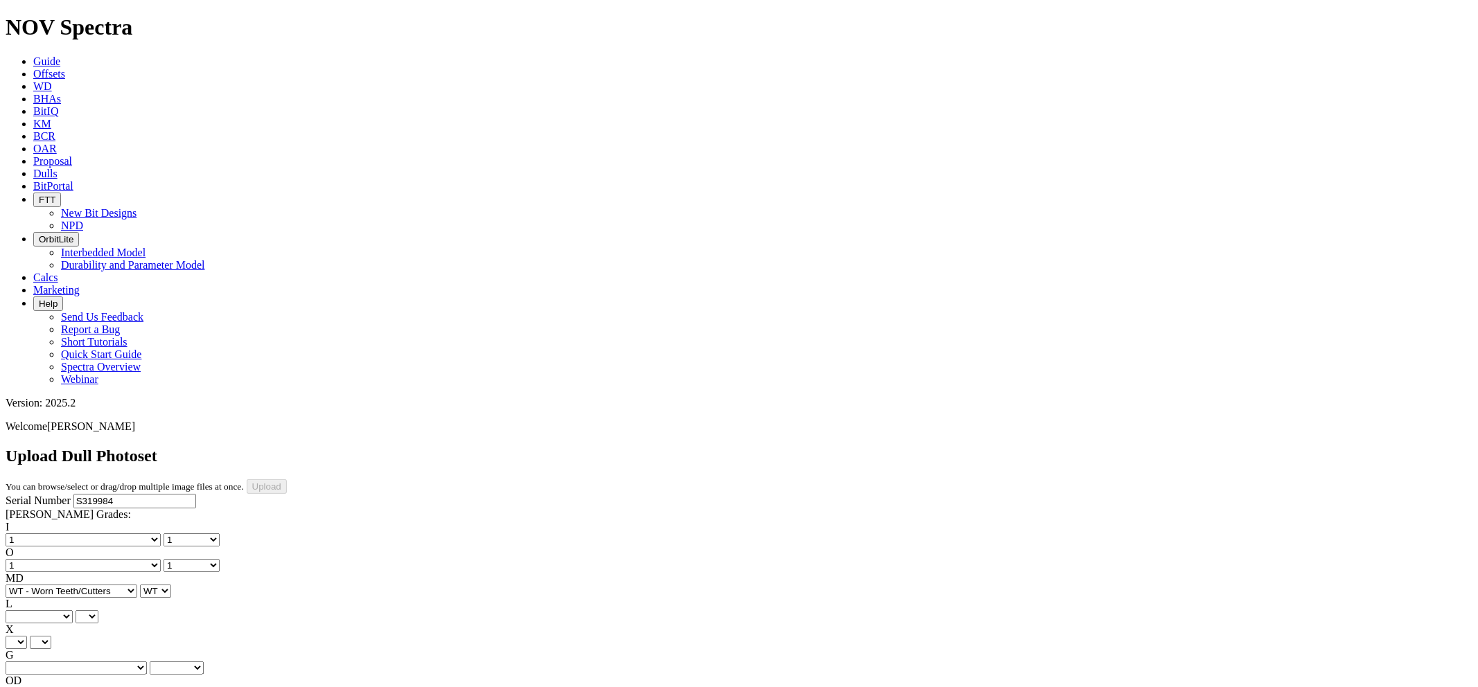
select select "string:A"
click at [73, 610] on select "A - All C - Cone G - Gauge N - Nose S - Shoulder T - Taper" at bounding box center [39, 616] width 67 height 13
select select "string:A"
click at [27, 636] on select "X" at bounding box center [16, 642] width 21 height 13
select select "string:X"
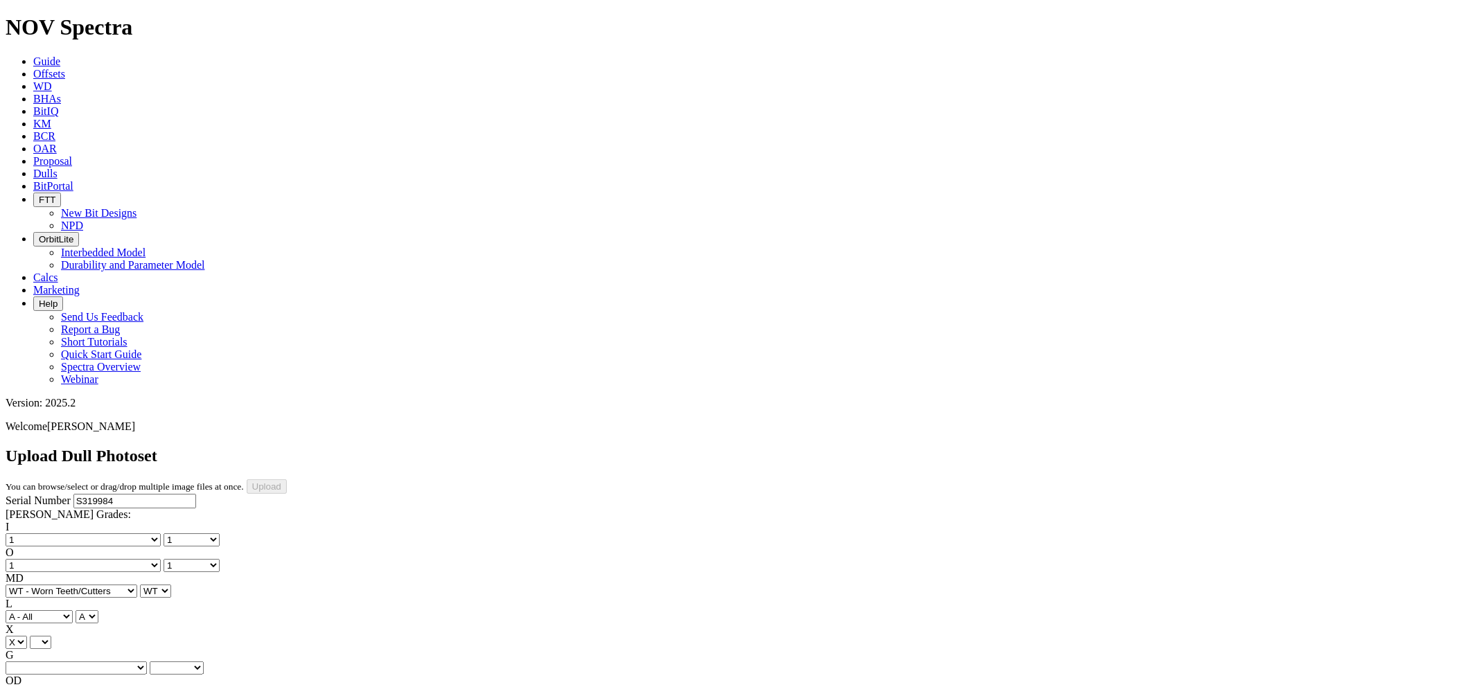
click at [27, 636] on select "X" at bounding box center [16, 642] width 21 height 13
select select "string:X"
click at [140, 662] on select "Unknown I - In Gauge 1 - 1/16 in Undergauge" 2 - 2/16 in Undergauge = ⅛ in" 8 -…" at bounding box center [76, 668] width 141 height 13
select select "string:I"
click at [98, 662] on select "Unknown I - In Gauge 1 - 1/16 in Undergauge" 2 - 2/16 in Undergauge = ⅛ in" 8 -…" at bounding box center [76, 668] width 141 height 13
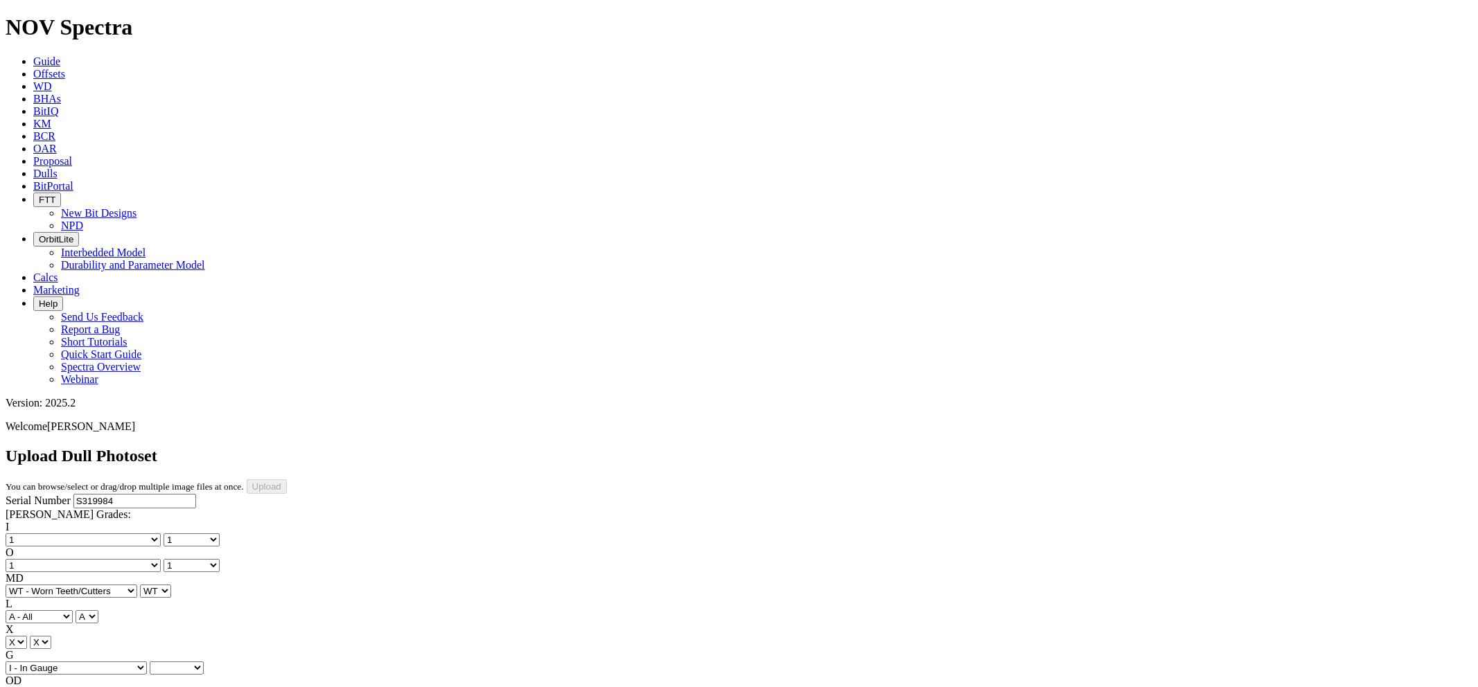
select select "string:I"
click at [80, 687] on select "BF - Bond Failure BT - Broken Teeth/Cutters BU - Balled Up Bit CR - Cored CT - …" at bounding box center [72, 693] width 132 height 13
select select "string:NO"
click at [28, 687] on select "BF - Bond Failure BT - Broken Teeth/Cutters BU - Balled Up Bit CR - Cored CT - …" at bounding box center [72, 693] width 132 height 13
select select "string:NO"
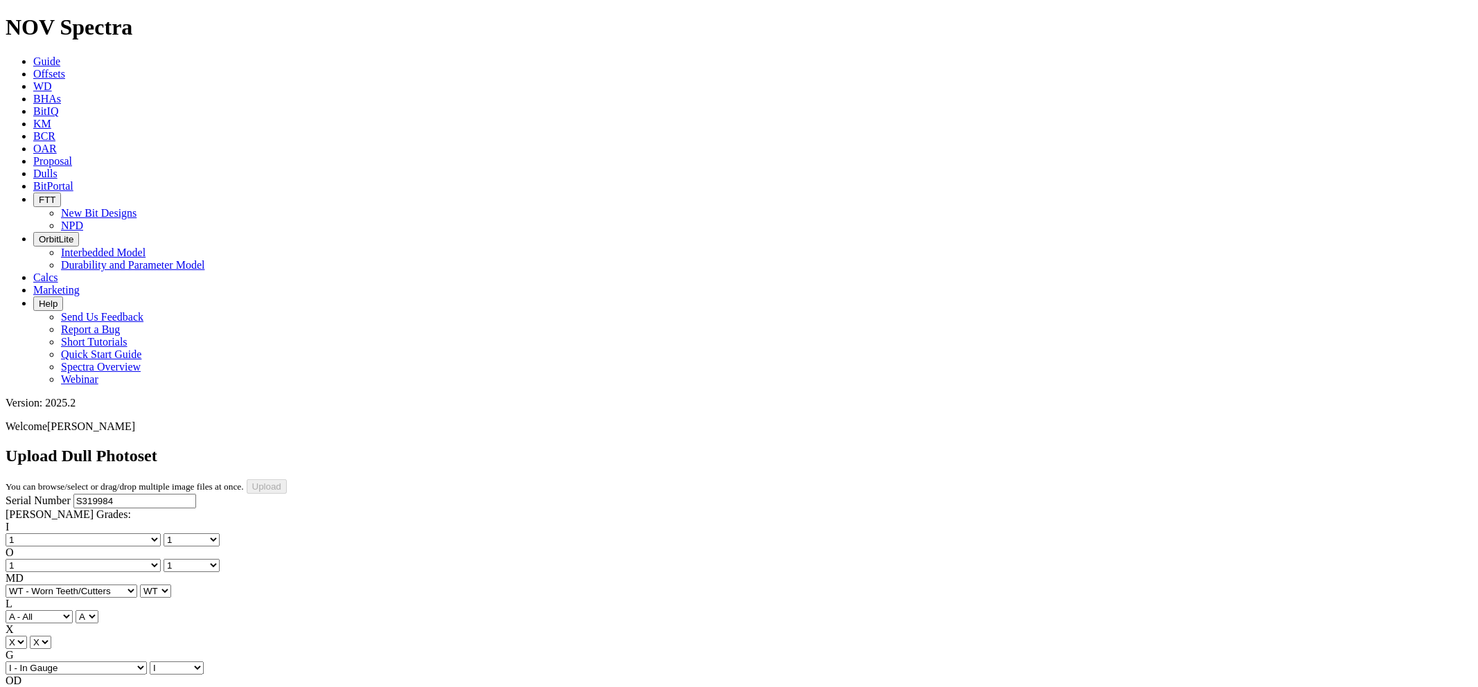
select select "string:TD"
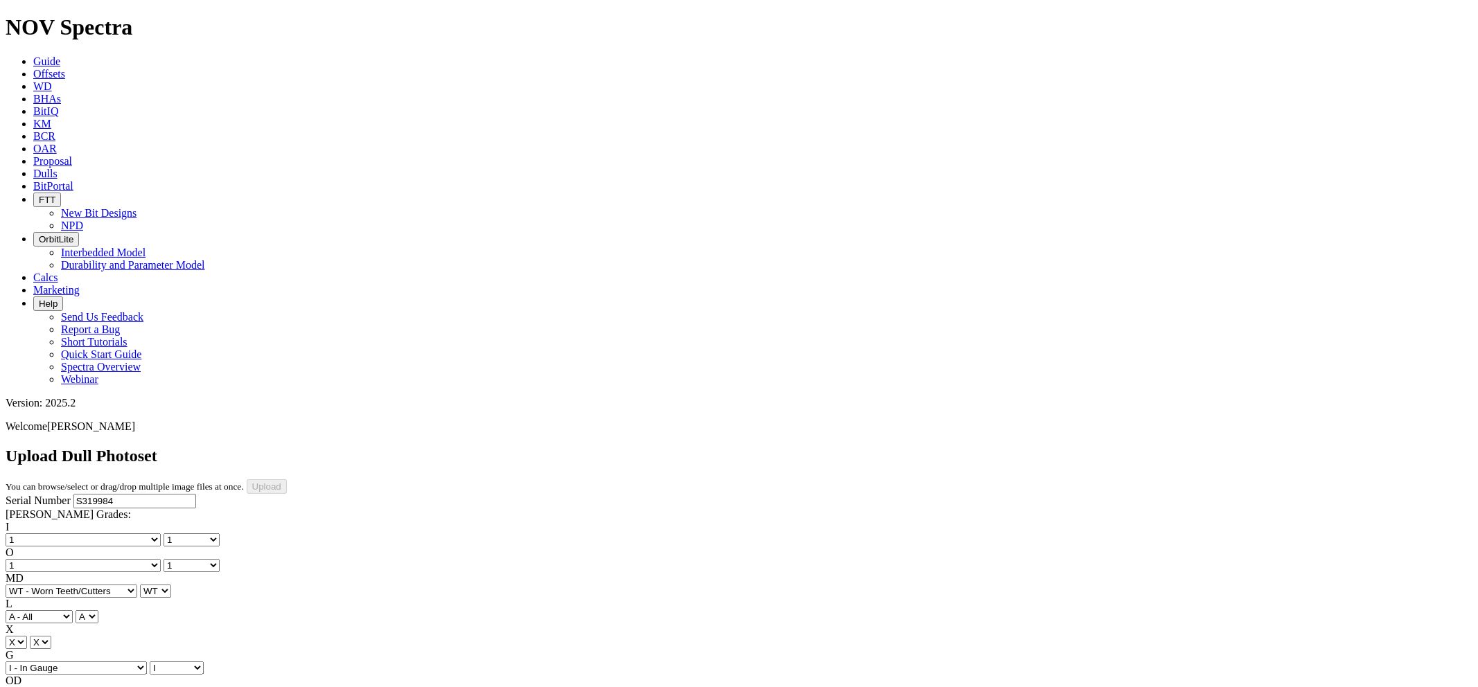
type input "6/18/25"
select select "string:TopPhoto"
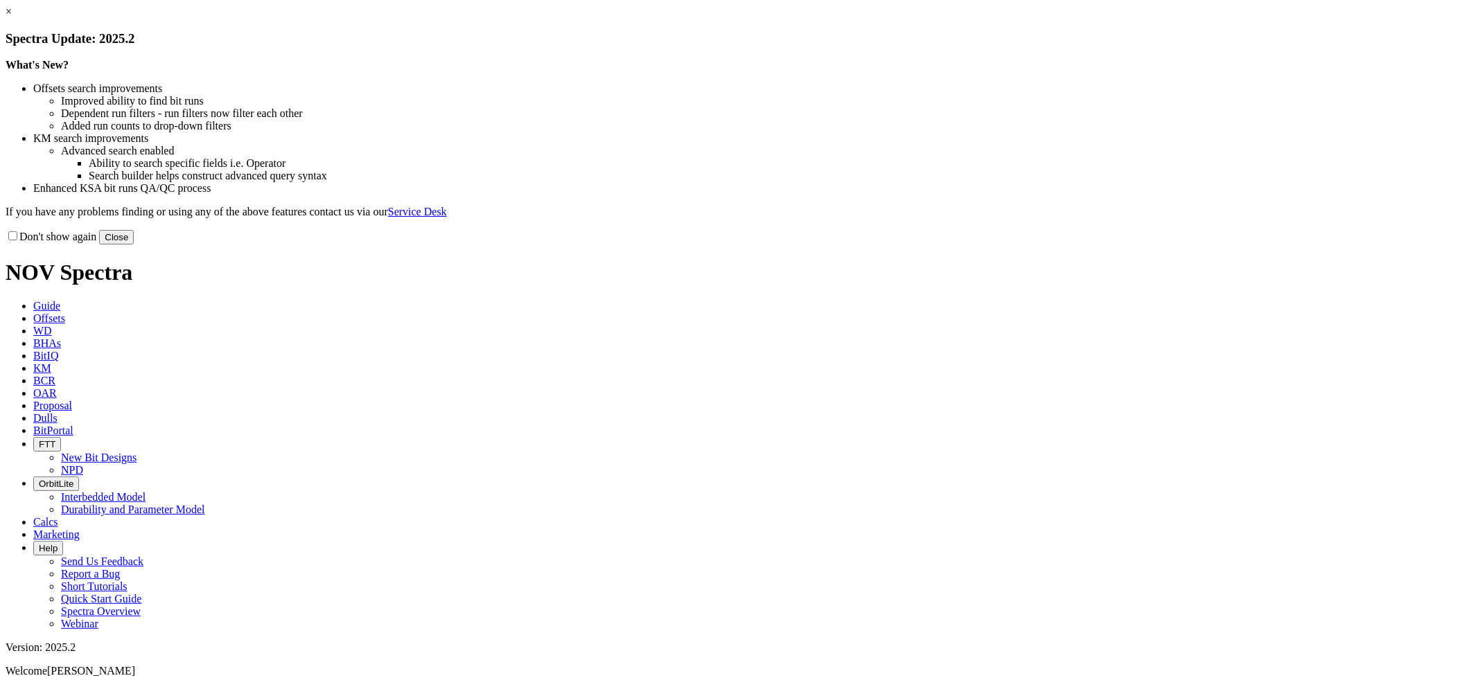
click at [134, 245] on button "Close" at bounding box center [116, 237] width 35 height 15
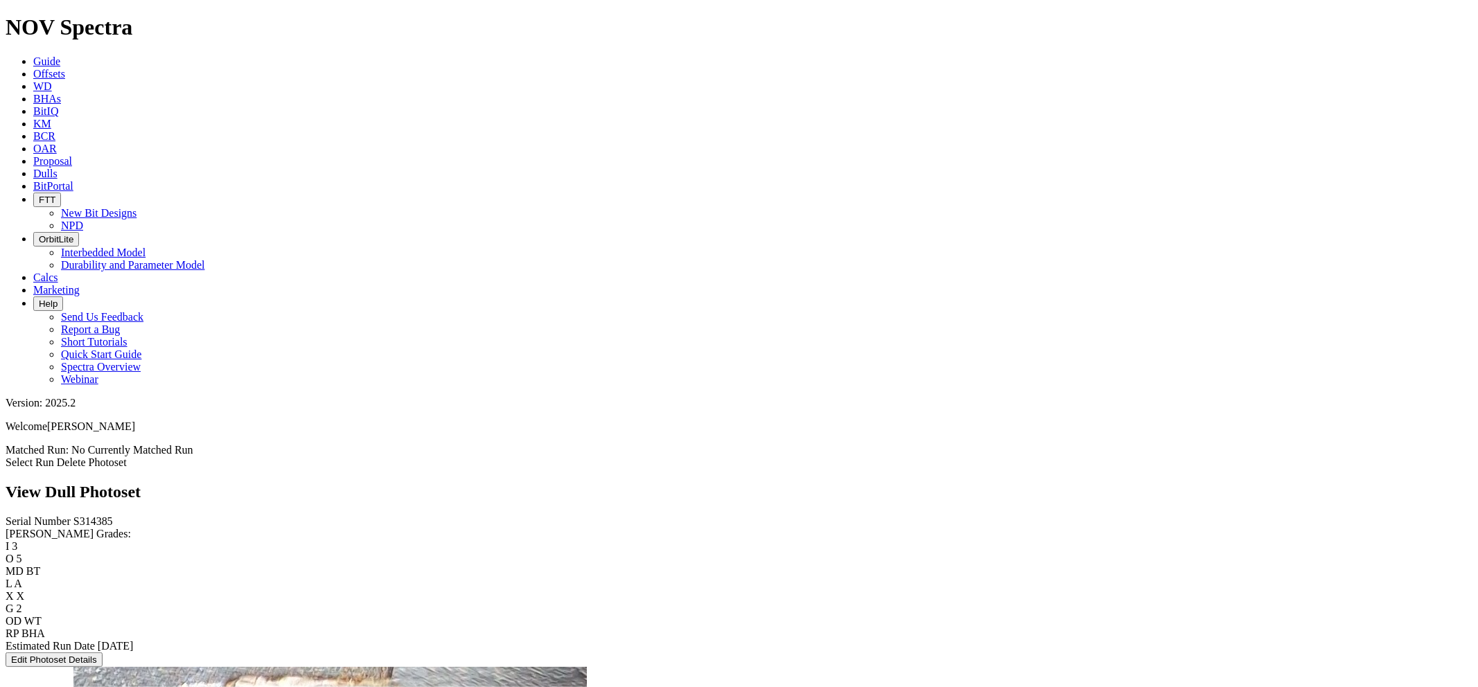
scroll to position [538, 0]
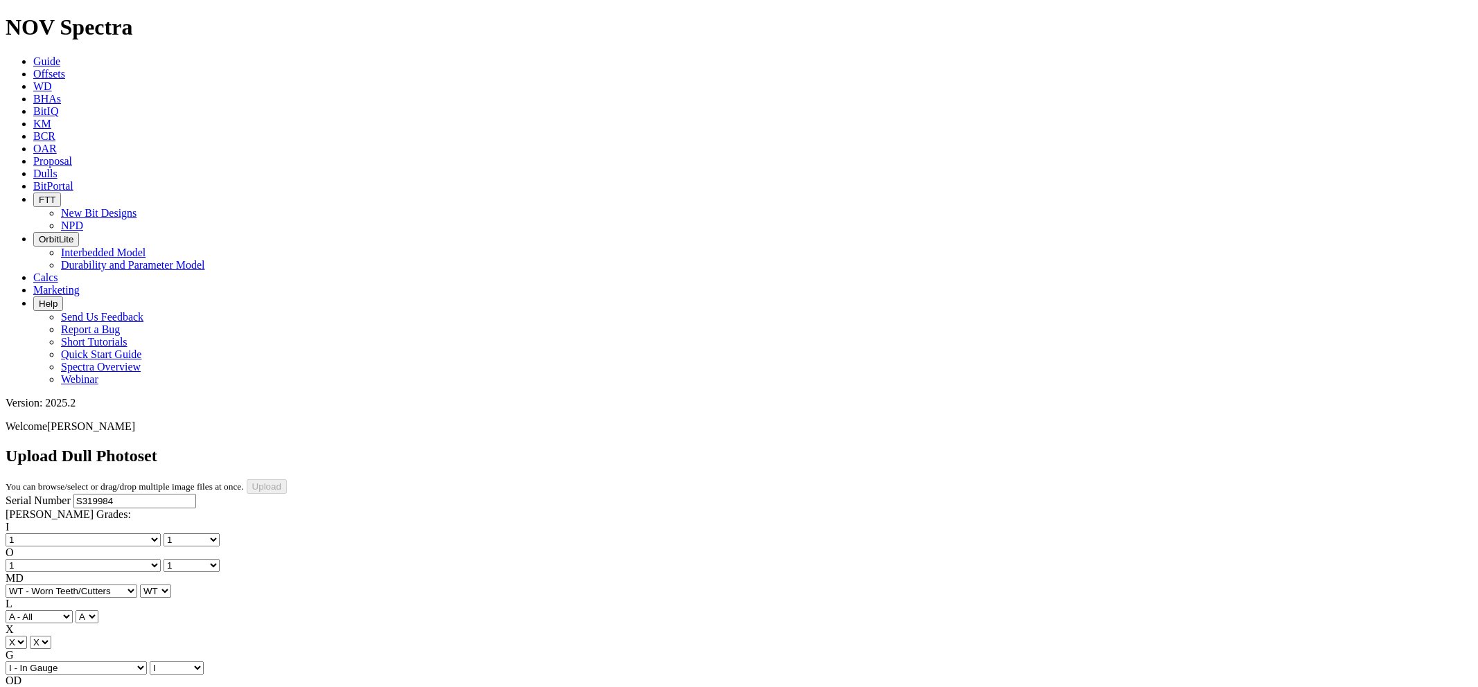
select select "number:1"
select select "string:WT"
select select "string:I"
select select "string:NO"
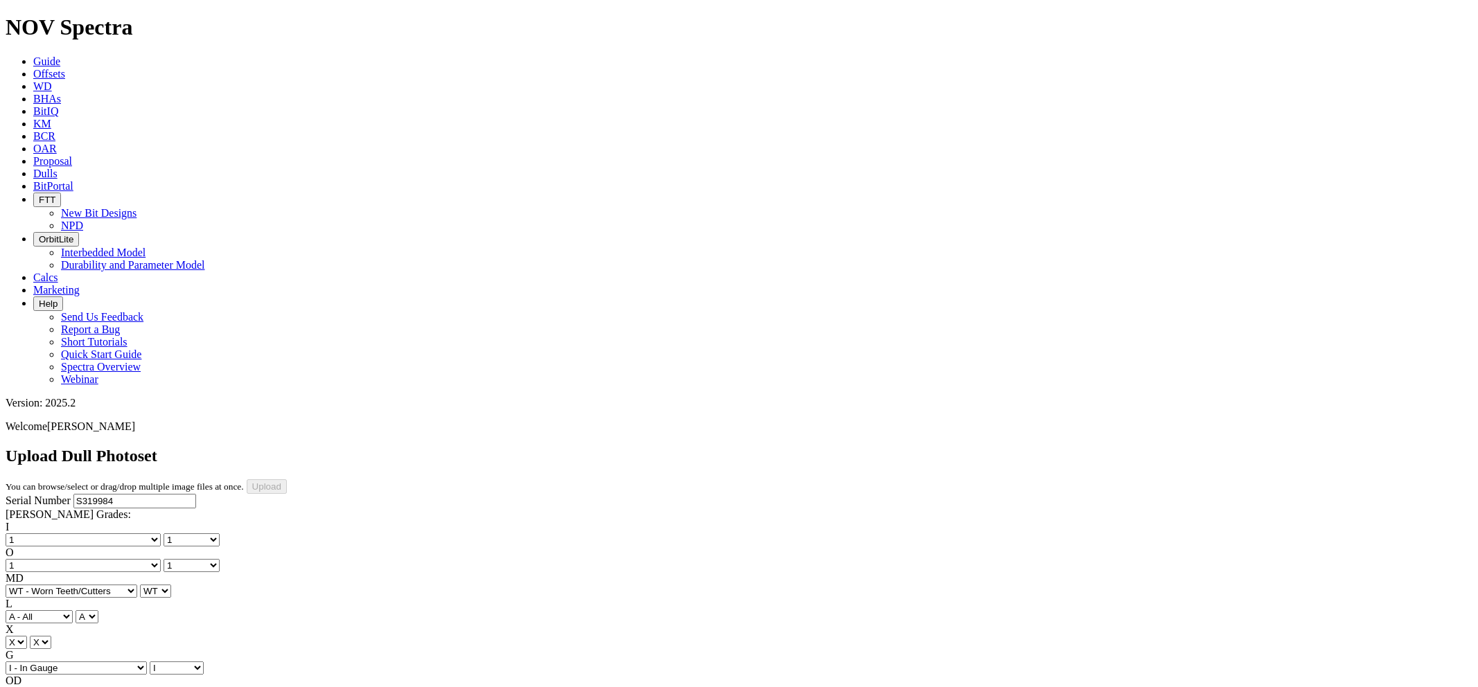
select select "string:TD"
drag, startPoint x: 315, startPoint y: 456, endPoint x: 316, endPoint y: 448, distance: 7.7
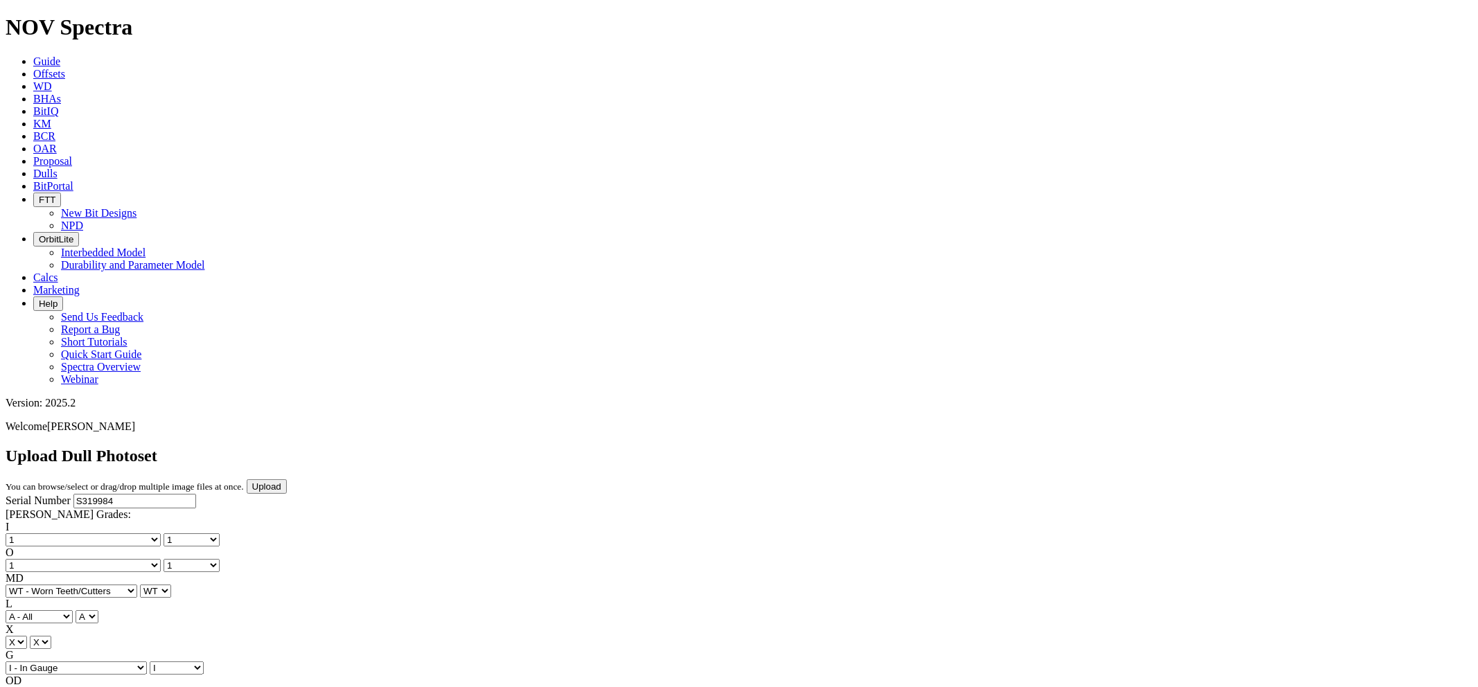
select select "string:OptionalPhoto"
click at [287, 480] on input "Upload" at bounding box center [267, 487] width 40 height 15
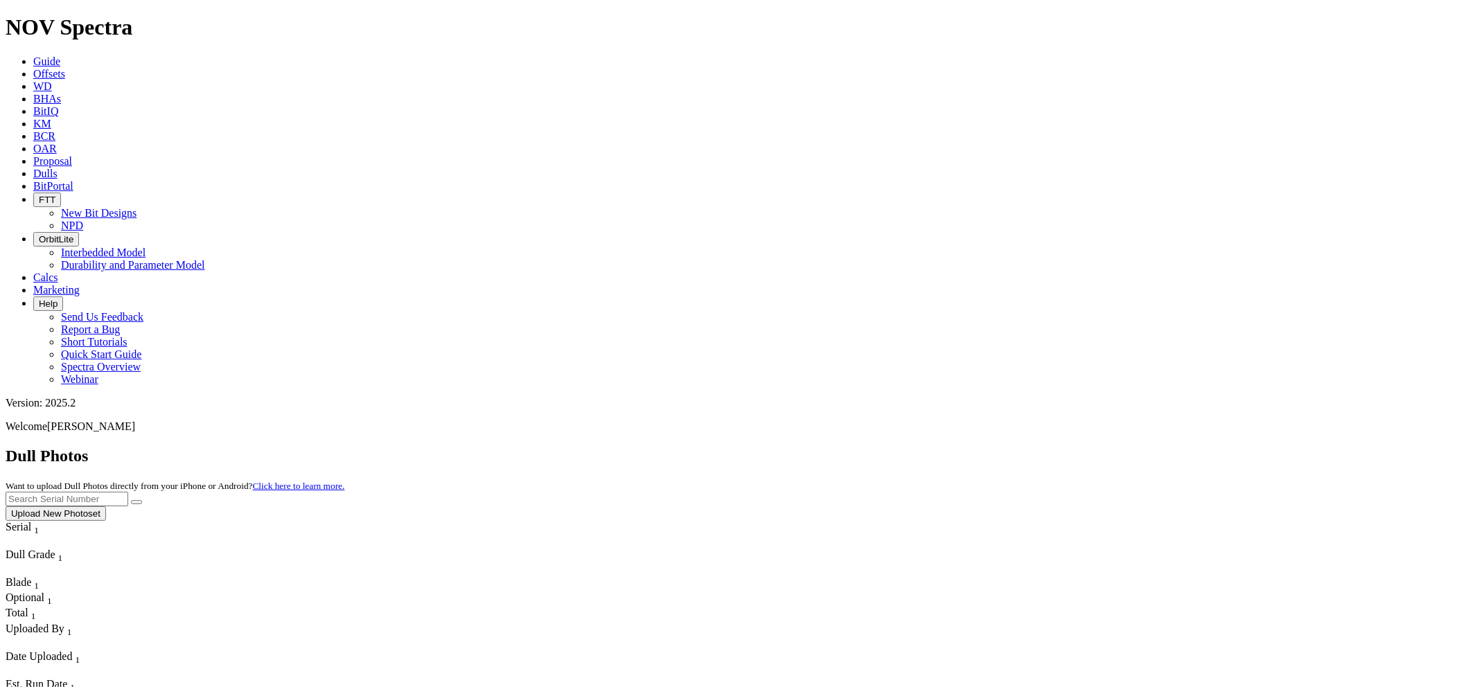
click at [128, 492] on input "text" at bounding box center [67, 499] width 123 height 15
paste input "S321378"
type input "S321378"
click at [131, 500] on button "submit" at bounding box center [136, 502] width 11 height 4
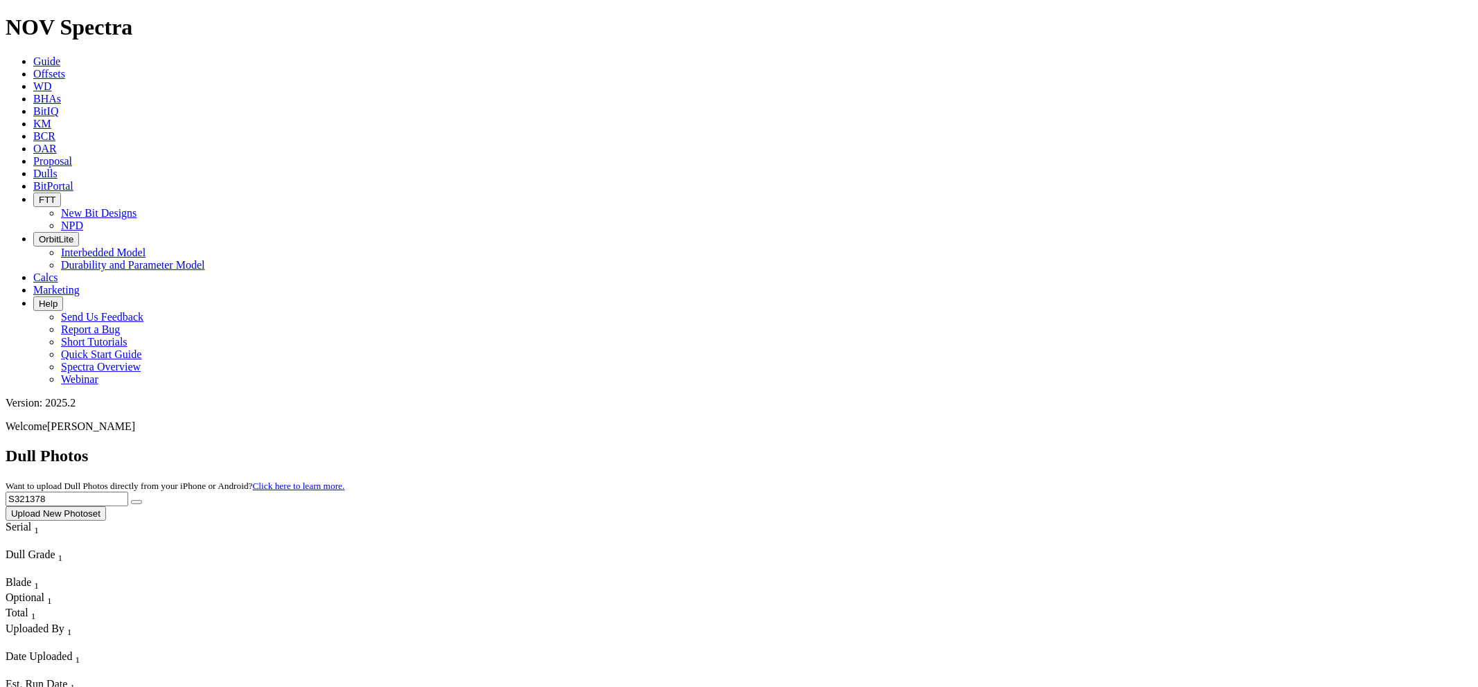
drag, startPoint x: 1229, startPoint y: 66, endPoint x: 956, endPoint y: 67, distance: 272.3
click at [956, 447] on div "Dull Photos Want to upload Dull Photos directly from your iPhone or Android? Cl…" at bounding box center [739, 484] width 1467 height 74
paste input "S319984"
click at [131, 500] on button "submit" at bounding box center [136, 502] width 11 height 4
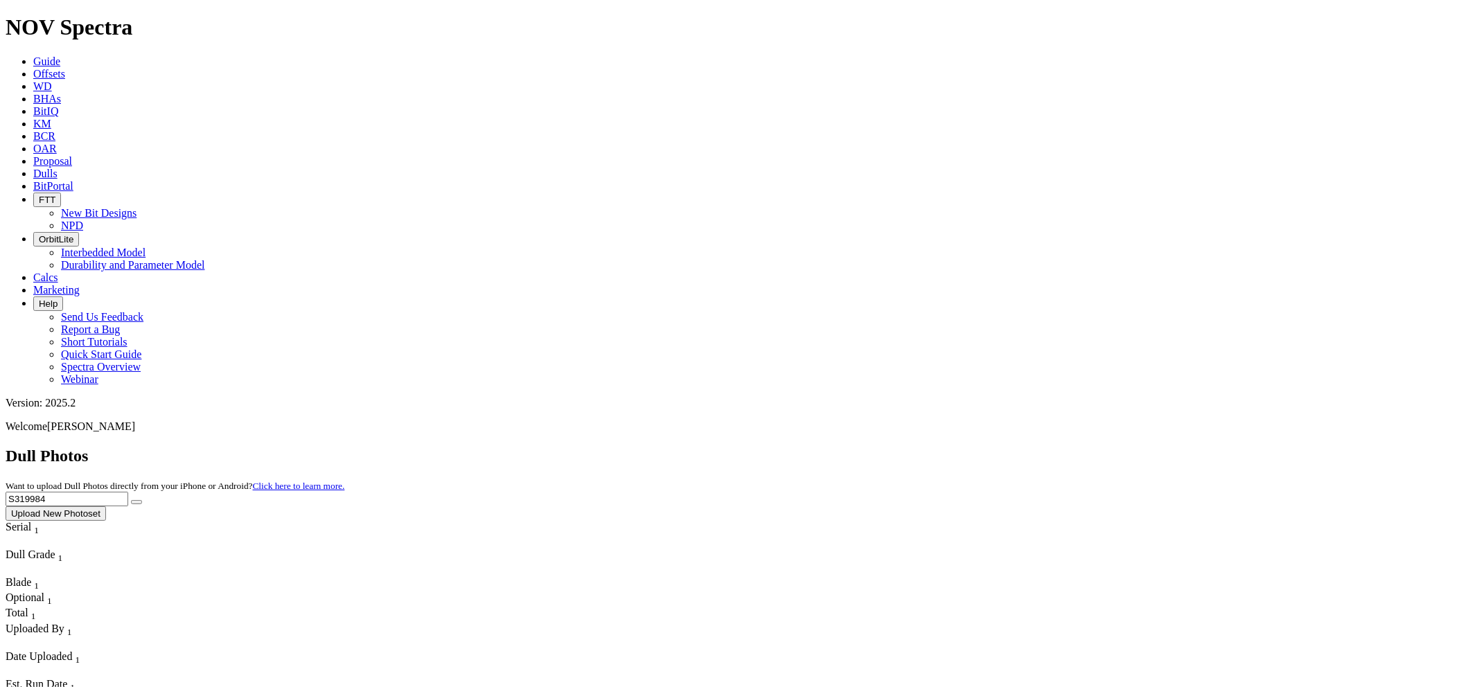
drag, startPoint x: 1197, startPoint y: 60, endPoint x: 1085, endPoint y: 66, distance: 111.7
click at [1061, 447] on div "Dull Photos Want to upload Dull Photos directly from your iPhone or Android? Cl…" at bounding box center [739, 484] width 1467 height 74
paste input "768"
type input "S319768"
click at [131, 500] on button "submit" at bounding box center [136, 502] width 11 height 4
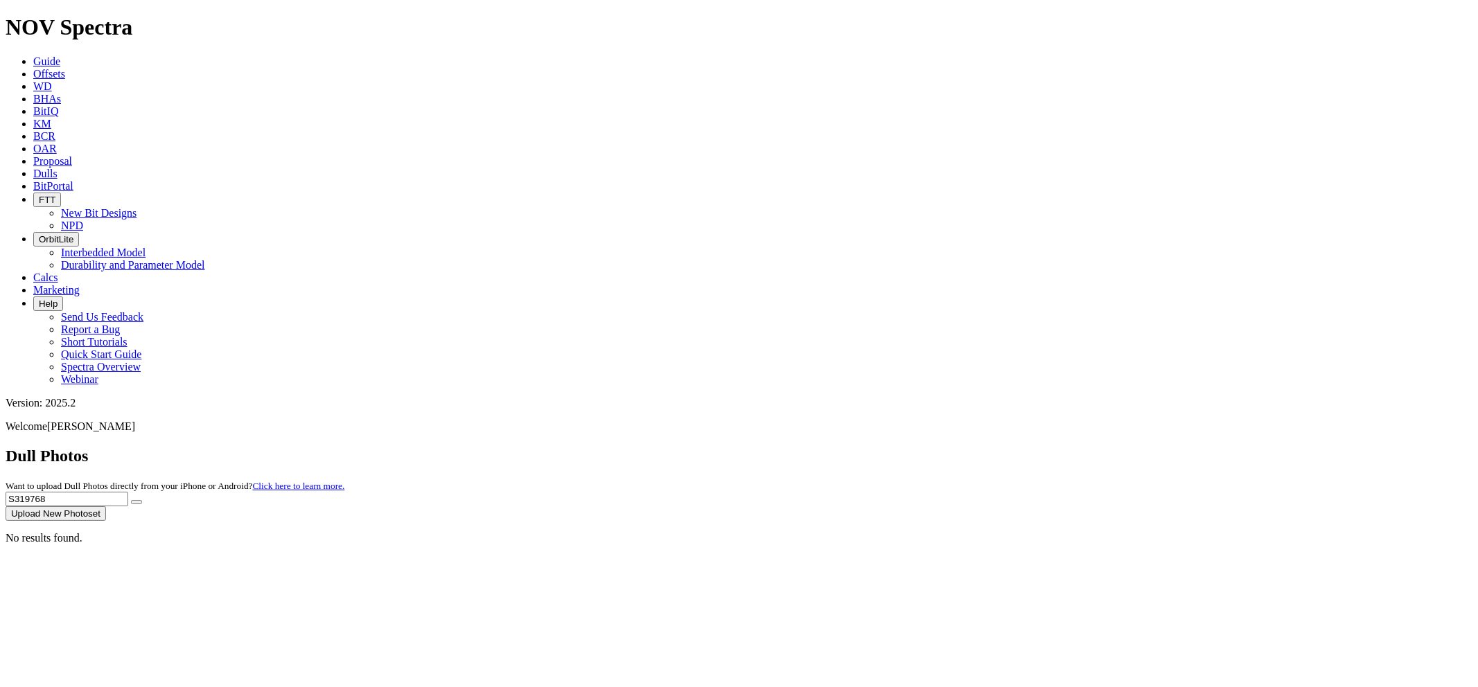
drag, startPoint x: 1201, startPoint y: 53, endPoint x: 1156, endPoint y: 57, distance: 45.2
click at [1118, 447] on div "Dull Photos Want to upload Dull Photos directly from your iPhone or Android? Cl…" at bounding box center [739, 484] width 1467 height 74
click at [131, 500] on button "submit" at bounding box center [136, 502] width 11 height 4
click at [106, 507] on button "Upload New Photoset" at bounding box center [56, 514] width 100 height 15
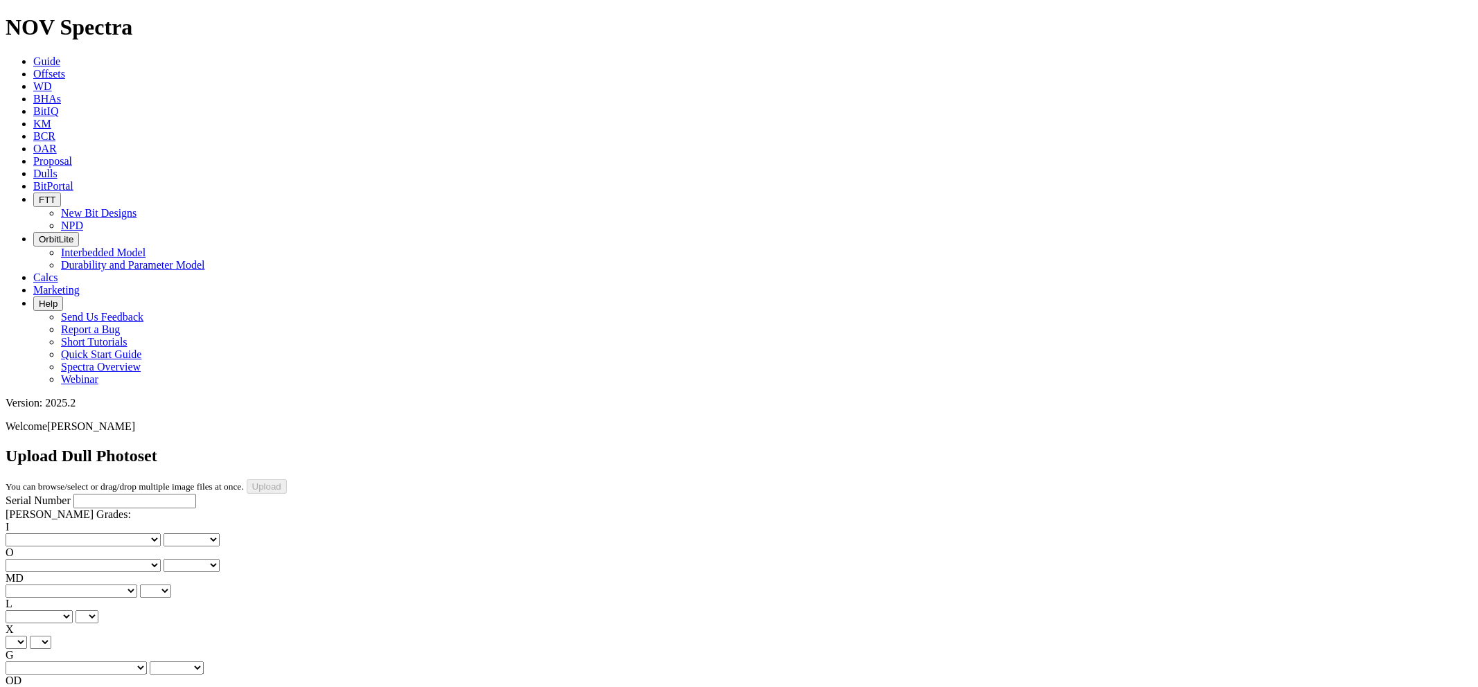
paste input "S319768"
type input "S319768"
click at [73, 534] on select "No lost, worn or damaged cutters 0 1 2 3 4 5 6 7 8 No diamond table left on any…" at bounding box center [83, 540] width 155 height 13
select select "number:1"
click at [28, 534] on select "No lost, worn or damaged cutters 0 1 2 3 4 5 6 7 8 No diamond table left on any…" at bounding box center [83, 540] width 155 height 13
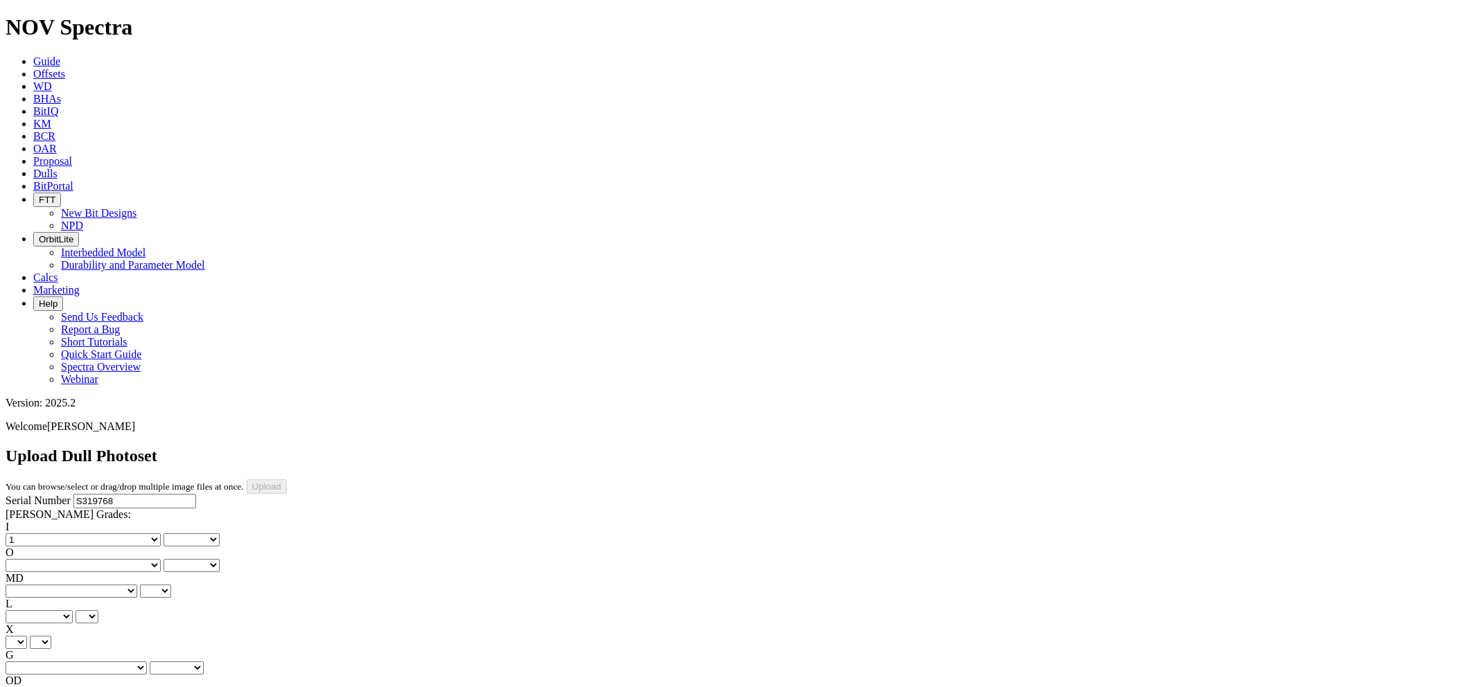
select select "number:1"
click at [139, 559] on select "No lost, worn or damaged cutters 0 1 2 3 4 5 6 7 8 No diamond table left on any…" at bounding box center [83, 565] width 155 height 13
select select "number:1"
click at [98, 559] on select "No lost, worn or damaged cutters 0 1 2 3 4 5 6 7 8 No diamond table left on any…" at bounding box center [83, 565] width 155 height 13
select select "number:1"
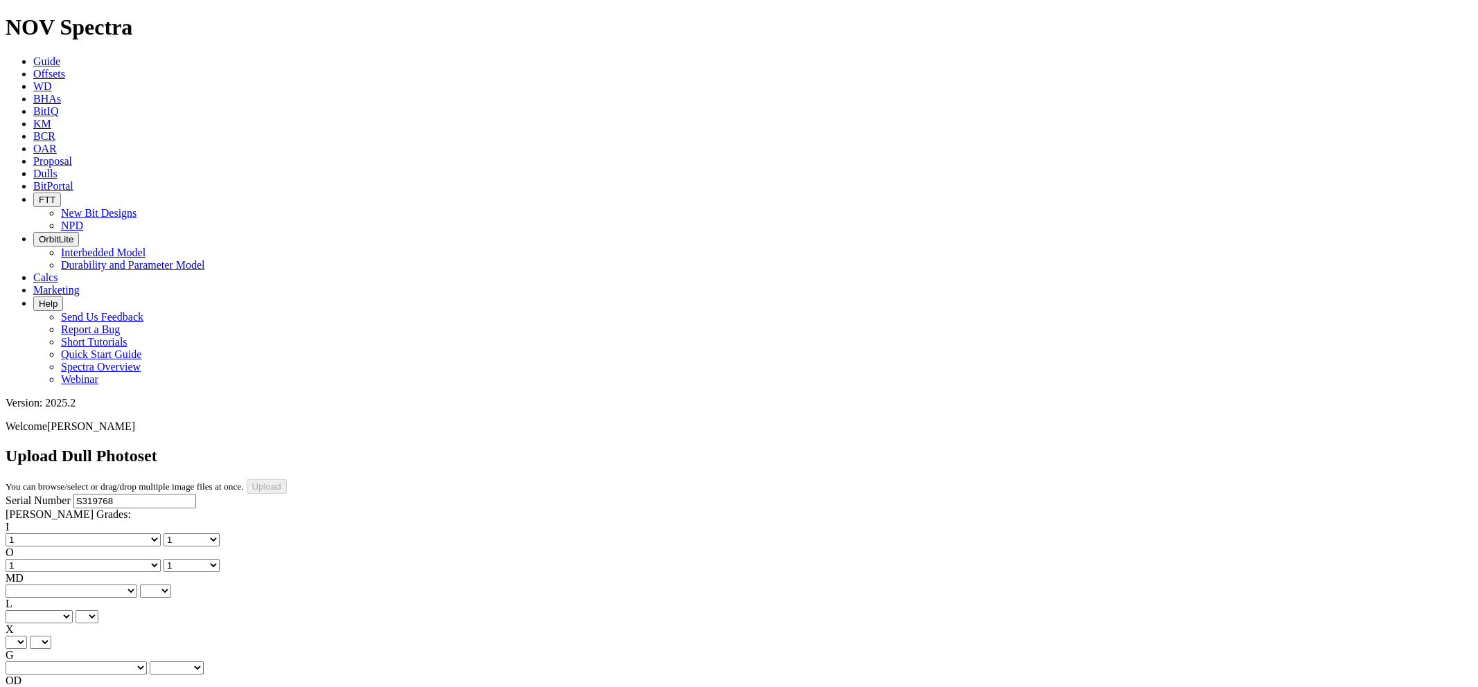
click at [73, 585] on select "BF - Bond Failure BT - Broken Teeth/Cutters BU - Balled Up Bit CR - Cored CT - …" at bounding box center [72, 591] width 132 height 13
select select "string:WT"
click at [28, 585] on select "BF - Bond Failure BT - Broken Teeth/Cutters BU - Balled Up Bit CR - Cored CT - …" at bounding box center [72, 591] width 132 height 13
select select "string:WT"
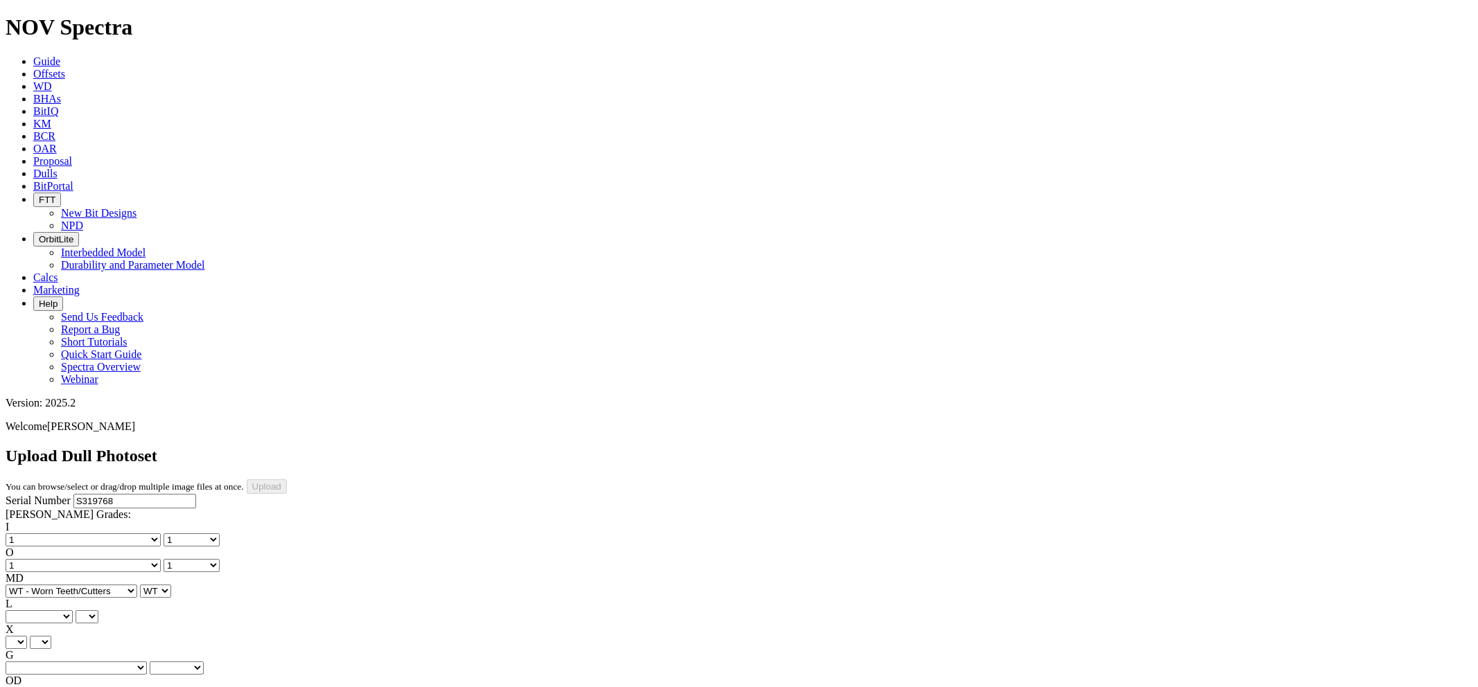
click at [73, 610] on select "A - All C - Cone G - Gauge N - Nose S - Shoulder T - Taper" at bounding box center [39, 616] width 67 height 13
select select "string:A"
click at [73, 610] on select "A - All C - Cone G - Gauge N - Nose S - Shoulder T - Taper" at bounding box center [39, 616] width 67 height 13
select select "string:A"
click at [27, 636] on select "X" at bounding box center [16, 642] width 21 height 13
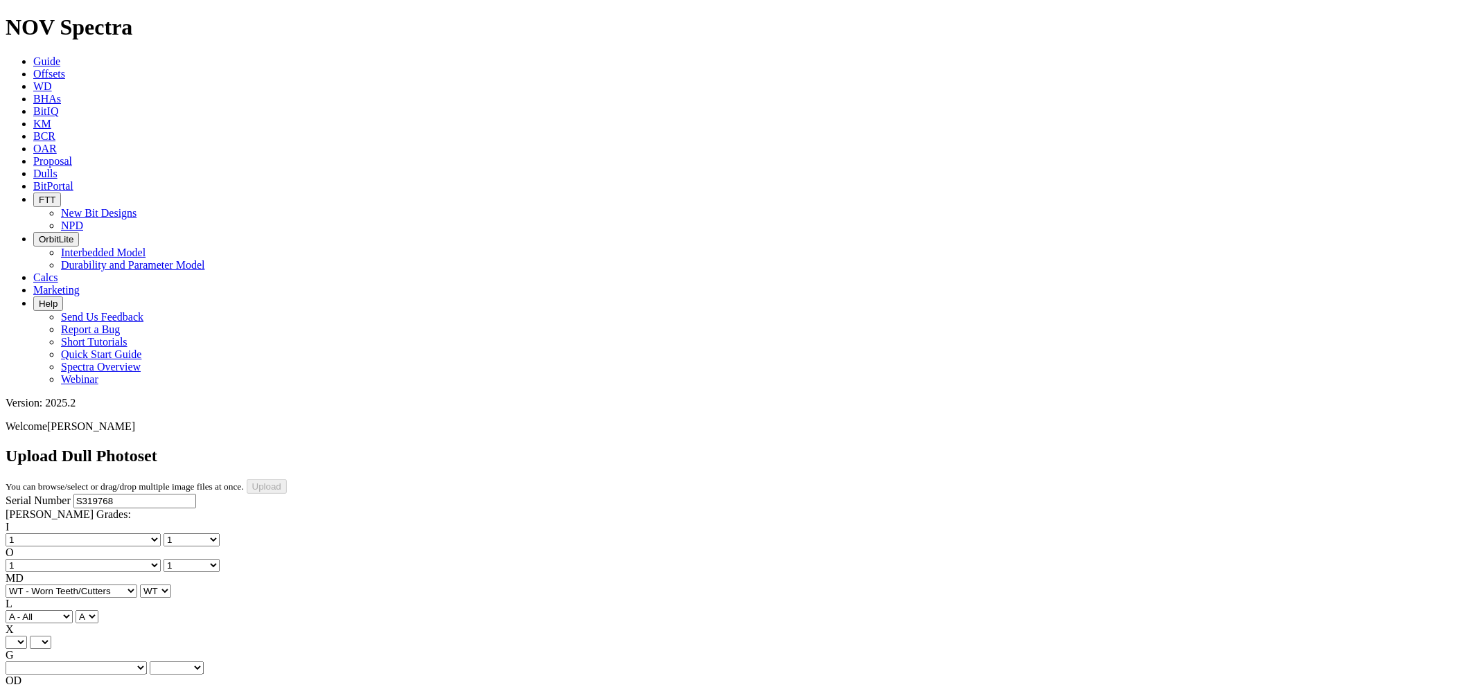
select select "string:X"
click at [27, 636] on select "X" at bounding box center [16, 642] width 21 height 13
select select "string:X"
click at [147, 662] on select "Unknown I - In Gauge 1 - 1/16 in Undergauge" 2 - 2/16 in Undergauge = ⅛ in" 8 -…" at bounding box center [76, 668] width 141 height 13
select select "string:I"
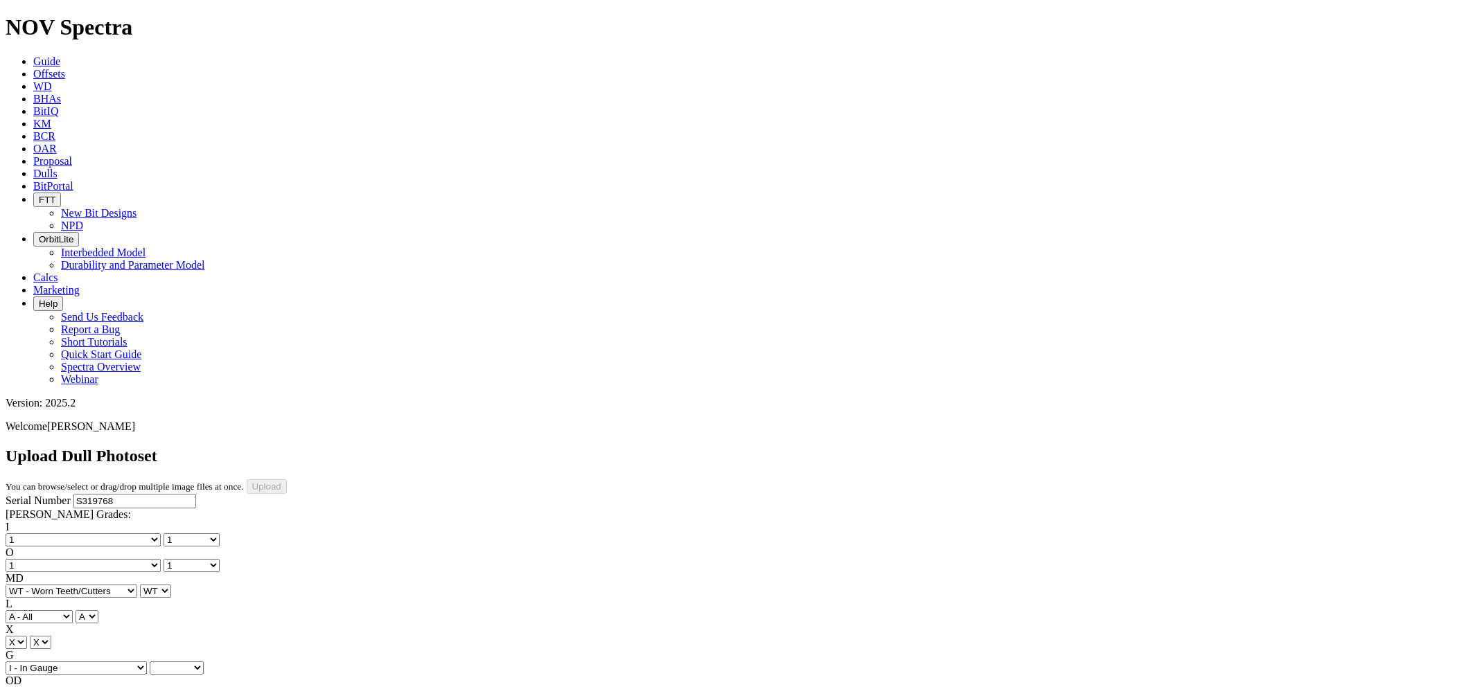
click at [98, 662] on select "Unknown I - In Gauge 1 - 1/16 in Undergauge" 2 - 2/16 in Undergauge = ⅛ in" 8 -…" at bounding box center [76, 668] width 141 height 13
select select "string:I"
click at [80, 687] on select "BF - Bond Failure BT - Broken Teeth/Cutters BU - Balled Up Bit CR - Cored CT - …" at bounding box center [72, 693] width 132 height 13
select select "string:NO"
click at [28, 687] on select "BF - Bond Failure BT - Broken Teeth/Cutters BU - Balled Up Bit CR - Cored CT - …" at bounding box center [72, 693] width 132 height 13
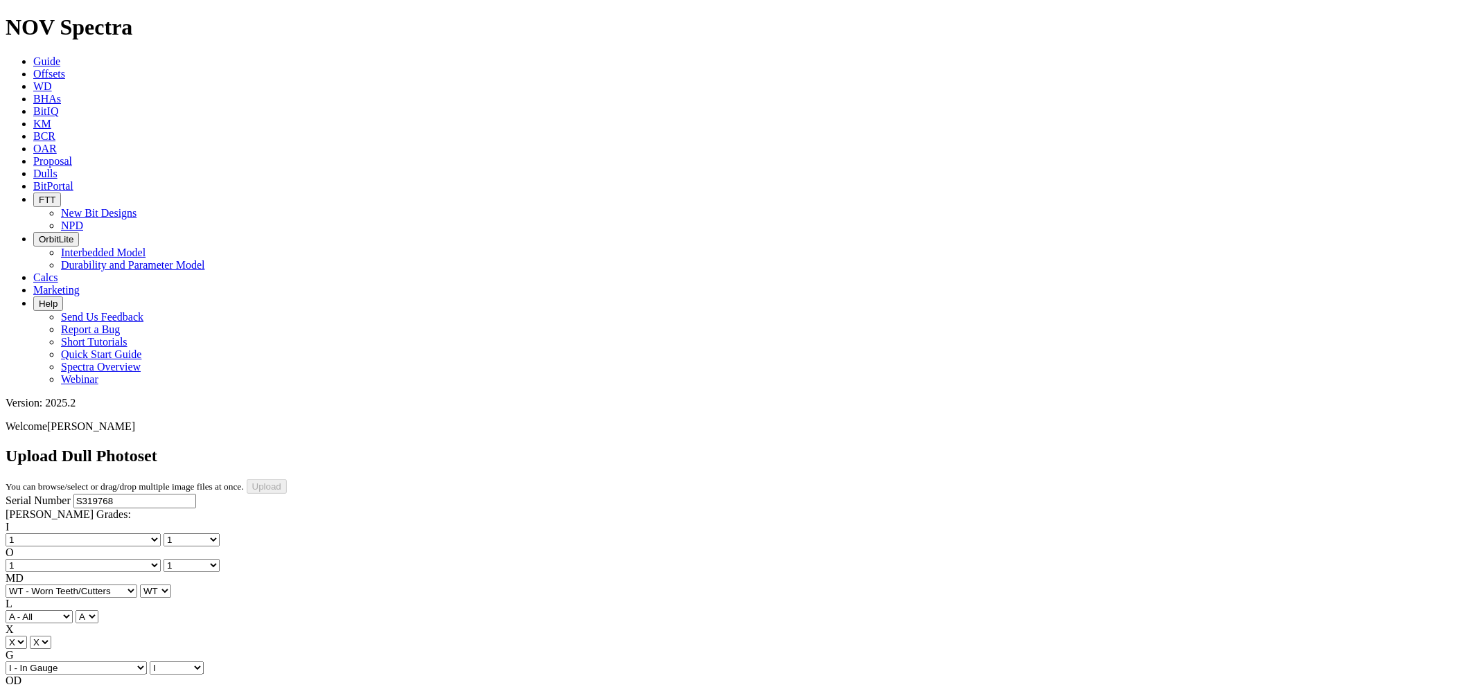
select select "string:NO"
select select "string:TD"
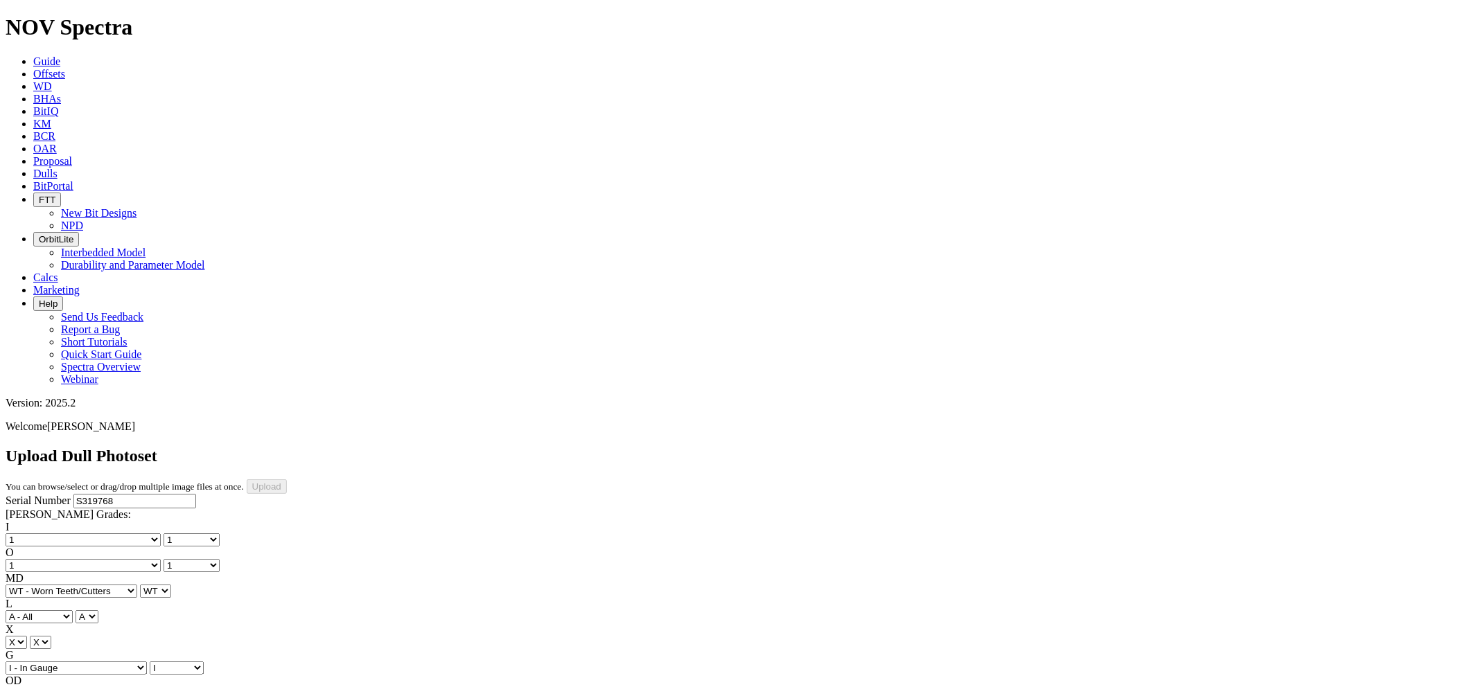
type input "7/15/25"
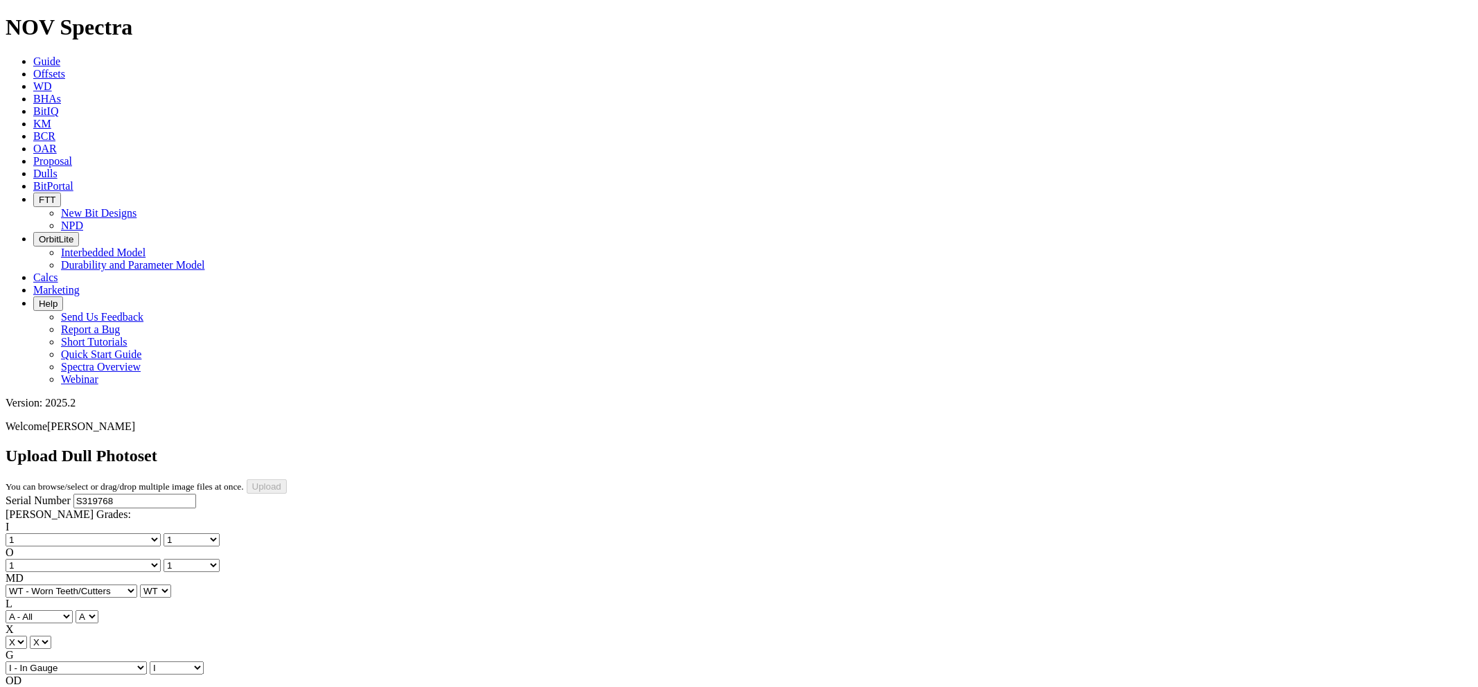
select select "string:IsoPhoto"
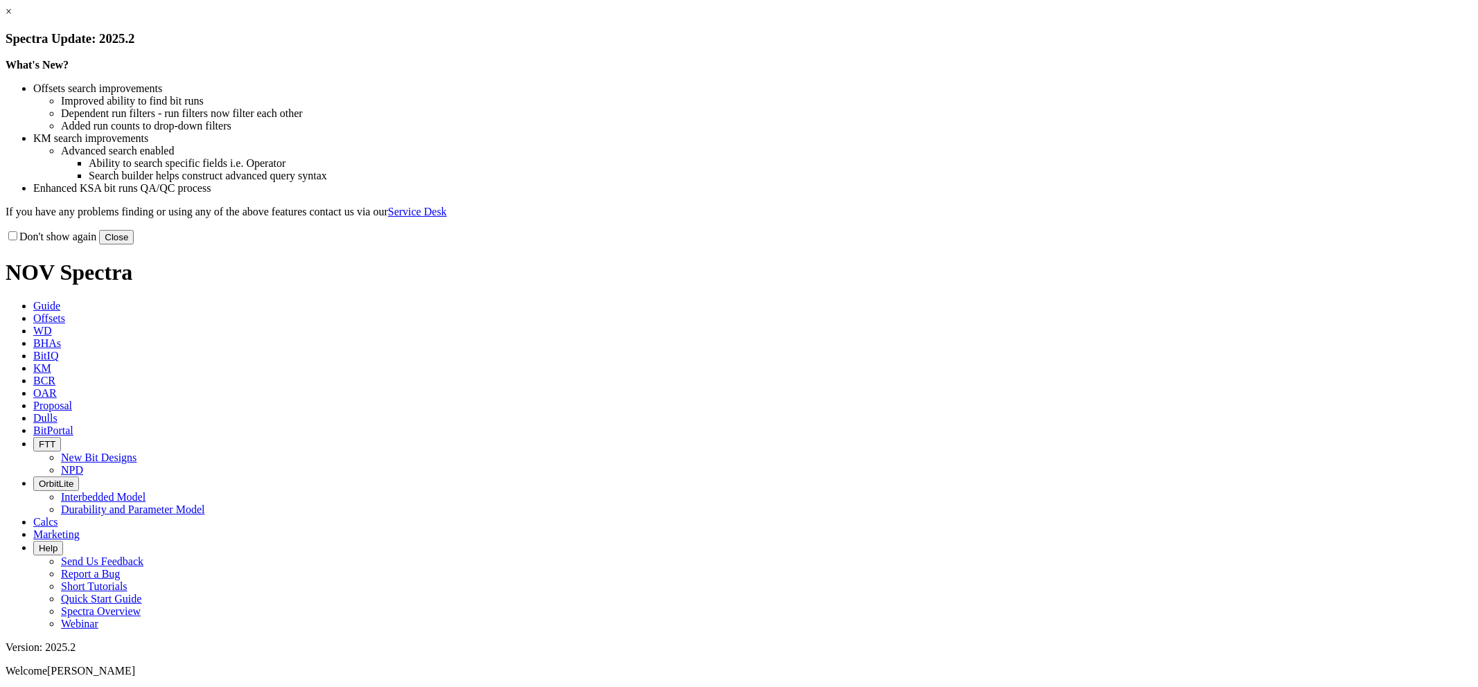
click at [12, 17] on link "×" at bounding box center [9, 12] width 6 height 12
